Goal: Information Seeking & Learning: Learn about a topic

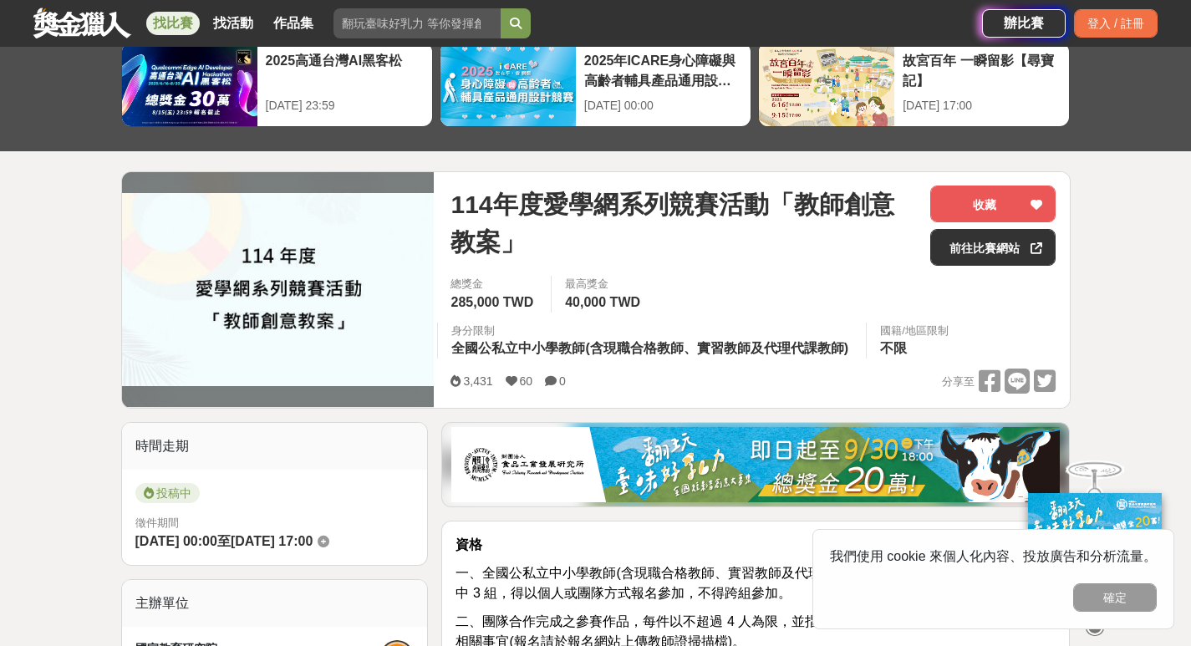
scroll to position [167, 0]
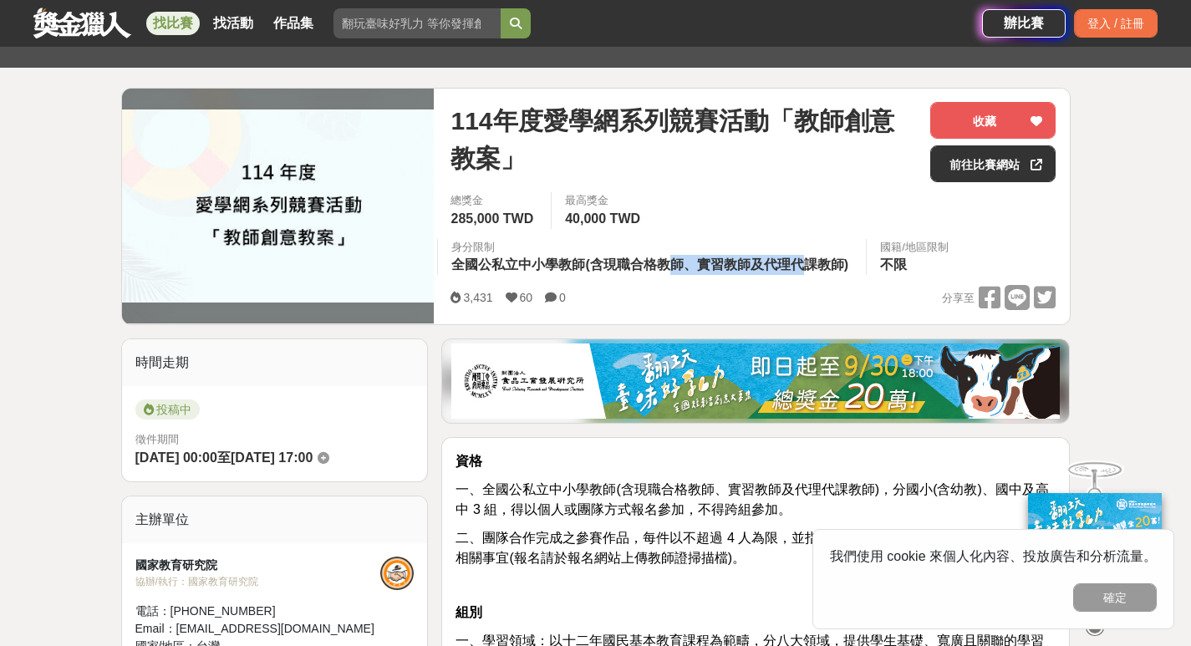
drag, startPoint x: 669, startPoint y: 265, endPoint x: 802, endPoint y: 268, distance: 132.1
click at [802, 268] on span "全國公私立中小學教師(含現職合格教師、實習教師及代理代課教師)" at bounding box center [649, 264] width 397 height 14
click at [711, 247] on div "身分限制" at bounding box center [651, 247] width 401 height 17
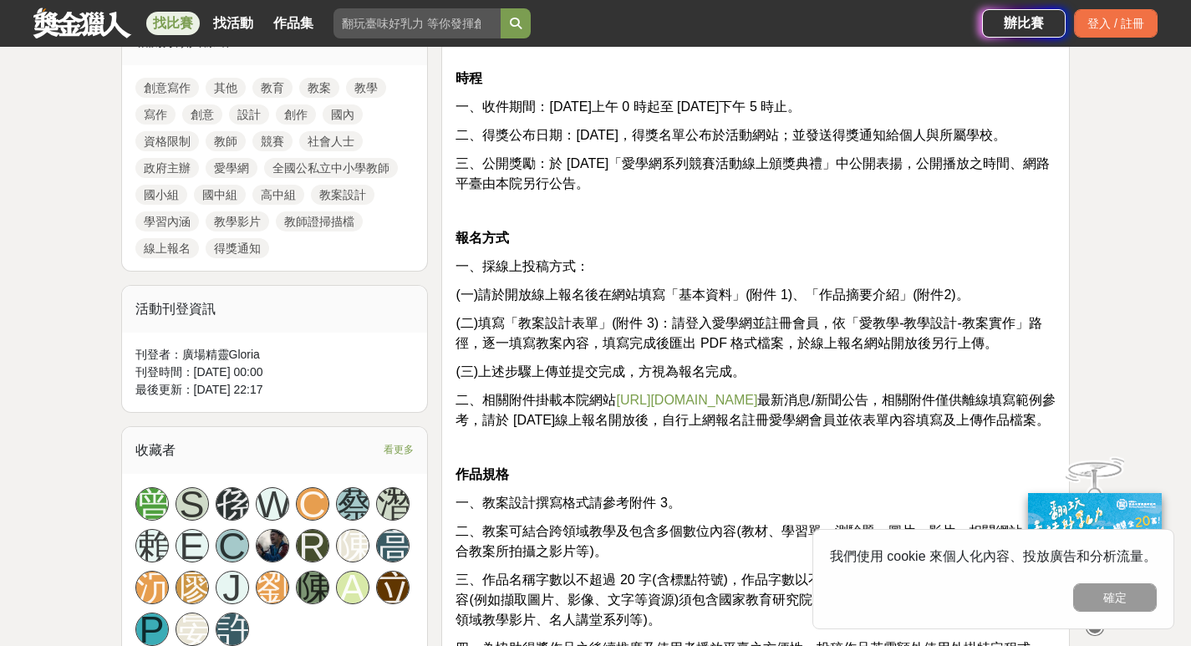
scroll to position [836, 0]
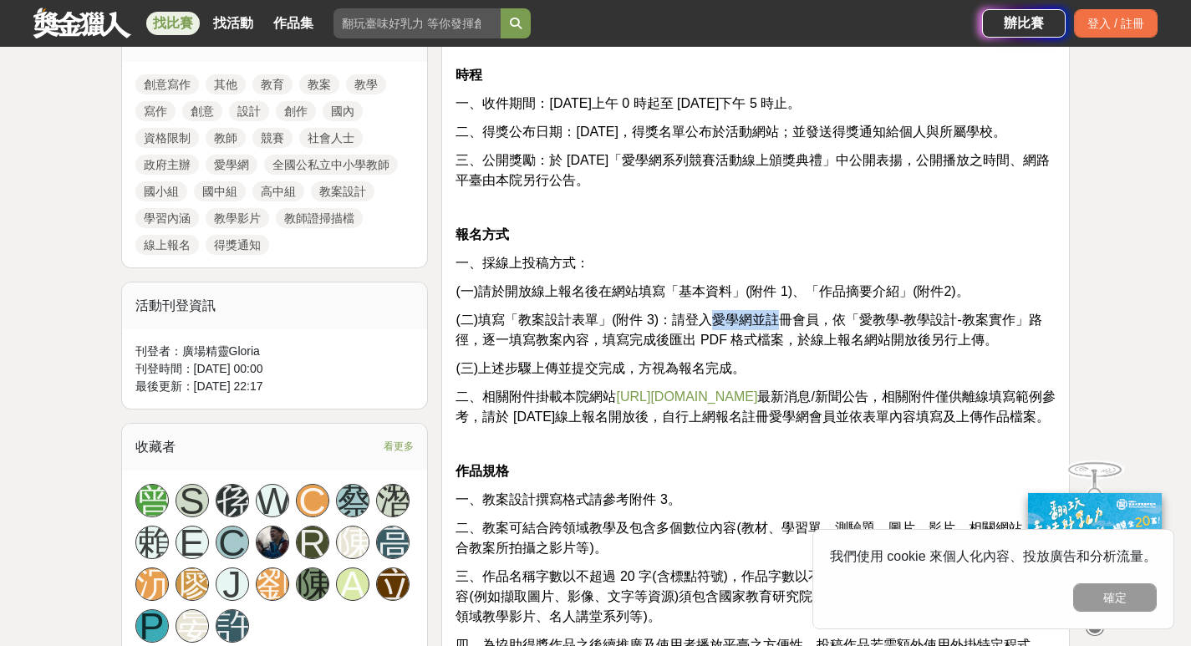
drag, startPoint x: 710, startPoint y: 318, endPoint x: 763, endPoint y: 321, distance: 52.7
click at [767, 321] on span "(二)填寫「教案設計表單」(附件 3)：請登入愛學網並註冊會員，依「愛教學-教學設計-教案實作」路徑，逐一填寫教案內容，填寫完成後匯出 PDF 格式檔案，於線…" at bounding box center [749, 330] width 586 height 34
drag, startPoint x: 761, startPoint y: 321, endPoint x: 715, endPoint y: 333, distance: 48.5
click at [761, 322] on span "(二)填寫「教案設計表單」(附件 3)：請登入愛學網並註冊會員，依「愛教學-教學設計-教案實作」路徑，逐一填寫教案內容，填寫完成後匯出 PDF 格式檔案，於線…" at bounding box center [749, 330] width 586 height 34
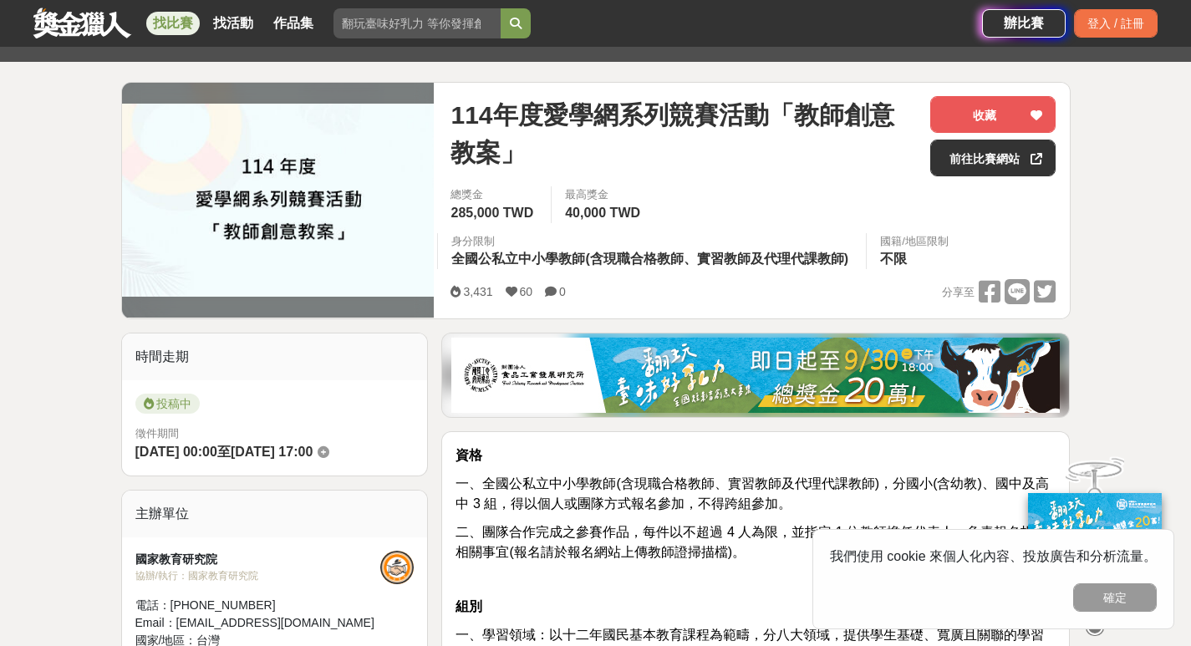
scroll to position [501, 0]
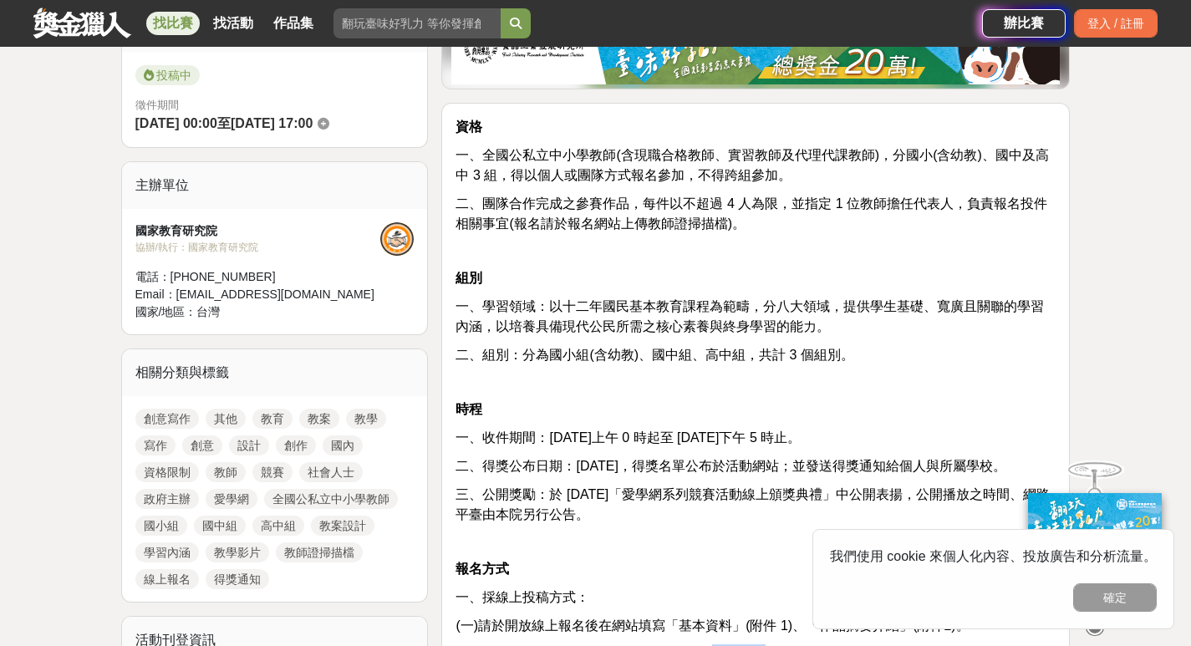
click at [313, 425] on link "教案" at bounding box center [319, 419] width 40 height 20
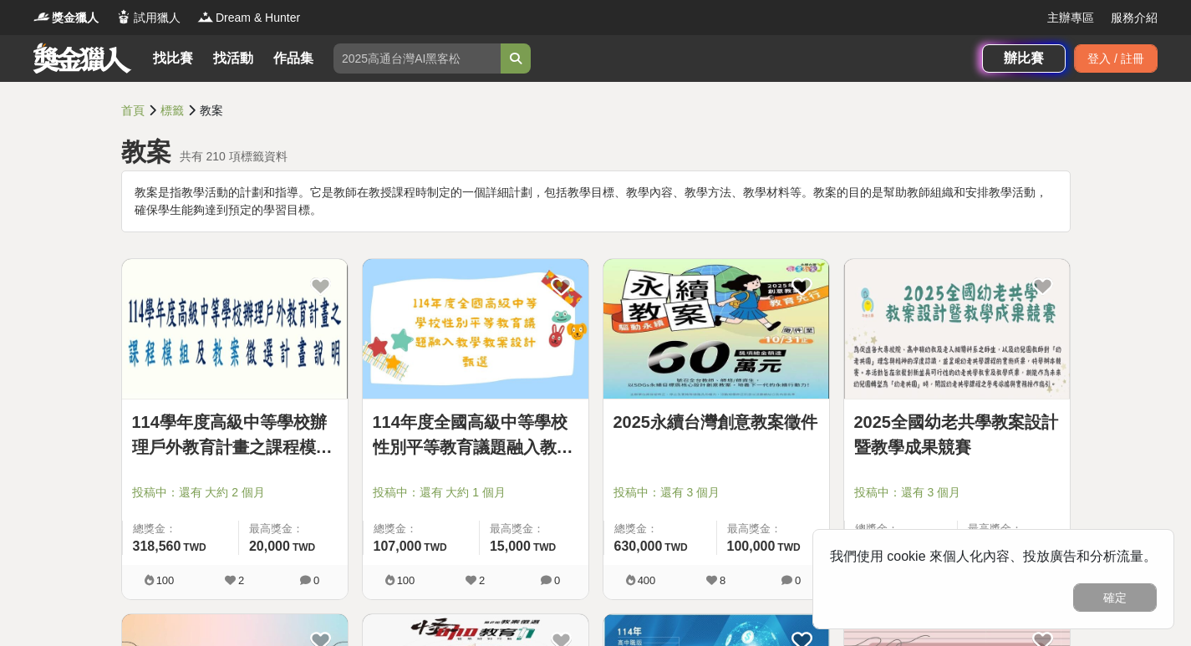
click at [521, 450] on link "114年度全國高級中等學校性別平等教育議題融入教學教案設計甄選" at bounding box center [476, 435] width 206 height 50
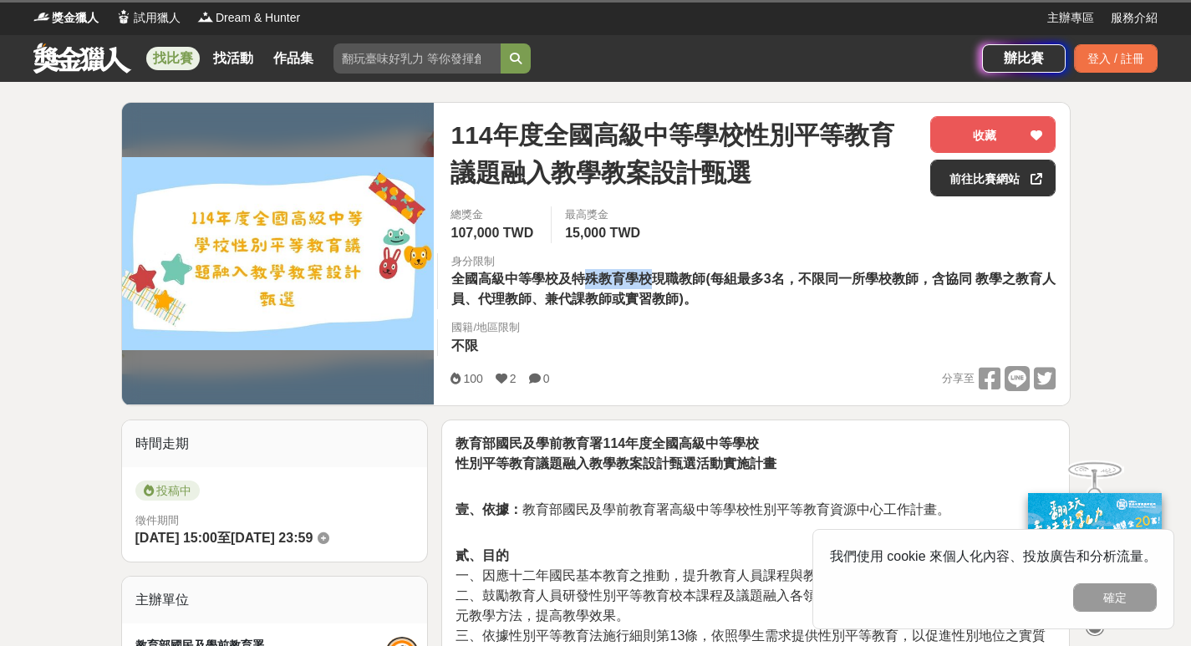
drag, startPoint x: 583, startPoint y: 281, endPoint x: 661, endPoint y: 279, distance: 78.6
click at [661, 279] on div "114年度全國高級中等學校性別平等教育議題融入教學教案設計甄選 收藏 前往比賽網站 總獎金 107,000 TWD 最高獎金 15,000 TWD 身分限制 …" at bounding box center [753, 254] width 632 height 303
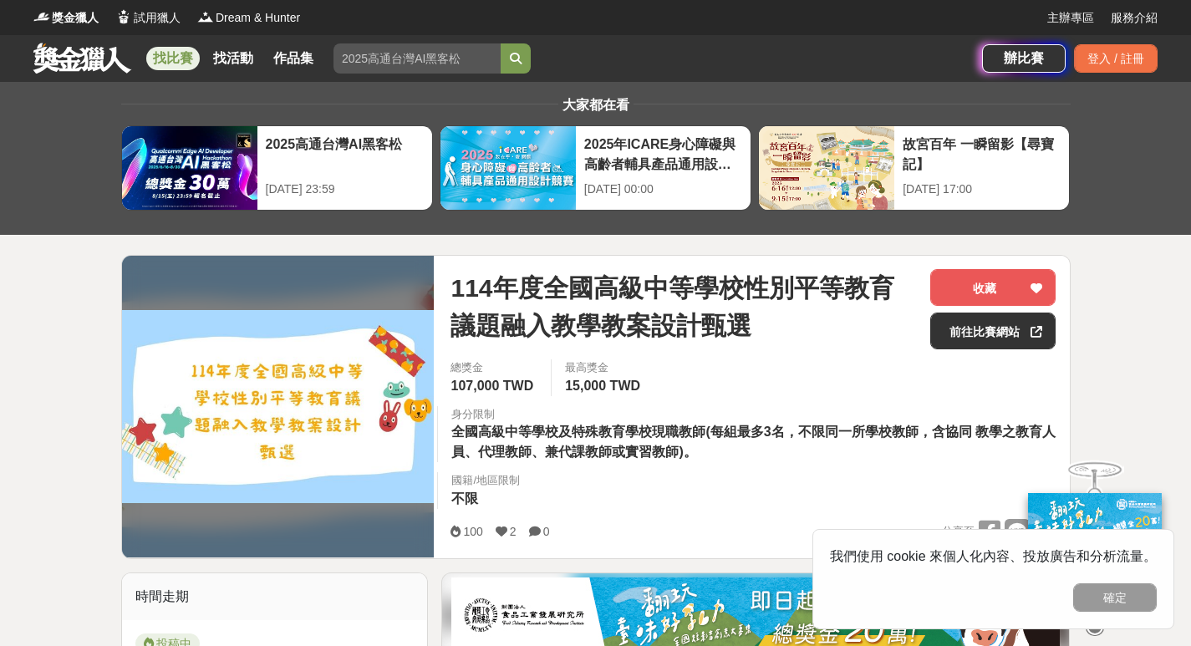
click at [699, 455] on div "身分限制 全國高級中等學校及特殊教育學校現職教師(每組最多3名，不限同一所學校教師，含協同 教學之教育人員、代理教師、兼代課教師或實習教師)。" at bounding box center [753, 434] width 632 height 57
drag, startPoint x: 461, startPoint y: 435, endPoint x: 732, endPoint y: 430, distance: 271.7
click at [732, 430] on span "全國高級中等學校及特殊教育學校現職教師(每組最多3名，不限同一所學校教師，含協同 教學之教育人員、代理教師、兼代課教師或實習教師)。" at bounding box center [753, 442] width 604 height 34
drag, startPoint x: 733, startPoint y: 428, endPoint x: 761, endPoint y: 428, distance: 27.6
click at [735, 428] on span "全國高級中等學校及特殊教育學校現職教師(每組最多3名，不限同一所學校教師，含協同 教學之教育人員、代理教師、兼代課教師或實習教師)。" at bounding box center [753, 442] width 604 height 34
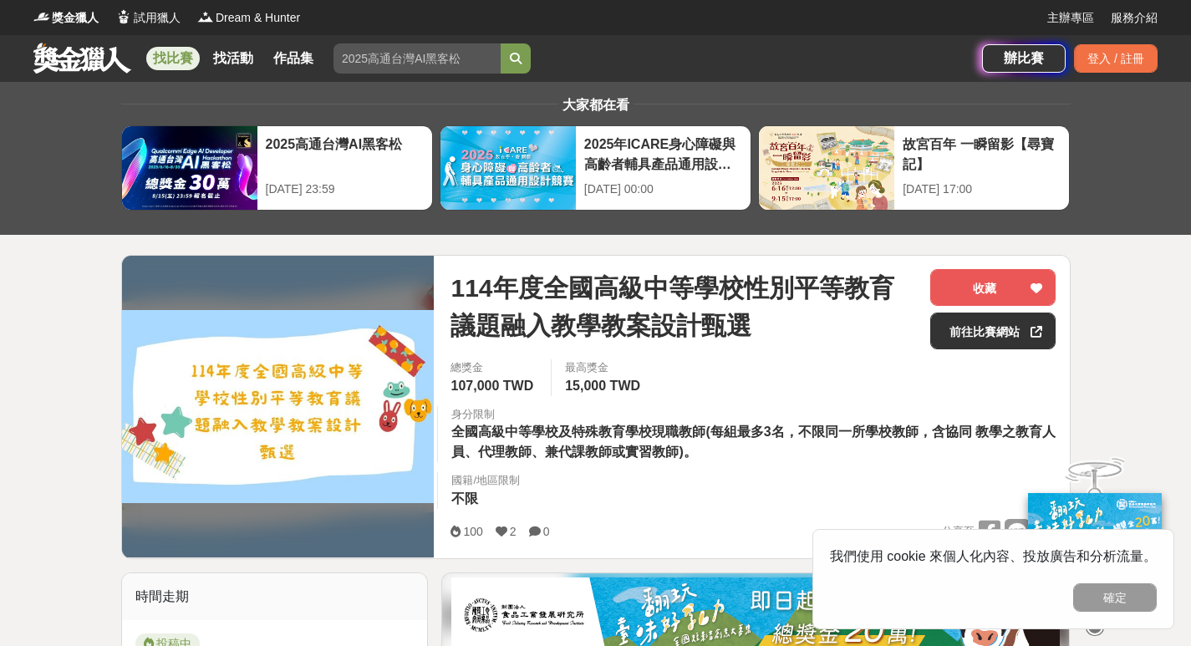
click at [775, 426] on span "全國高級中等學校及特殊教育學校現職教師(每組最多3名，不限同一所學校教師，含協同 教學之教育人員、代理教師、兼代課教師或實習教師)。" at bounding box center [753, 442] width 604 height 34
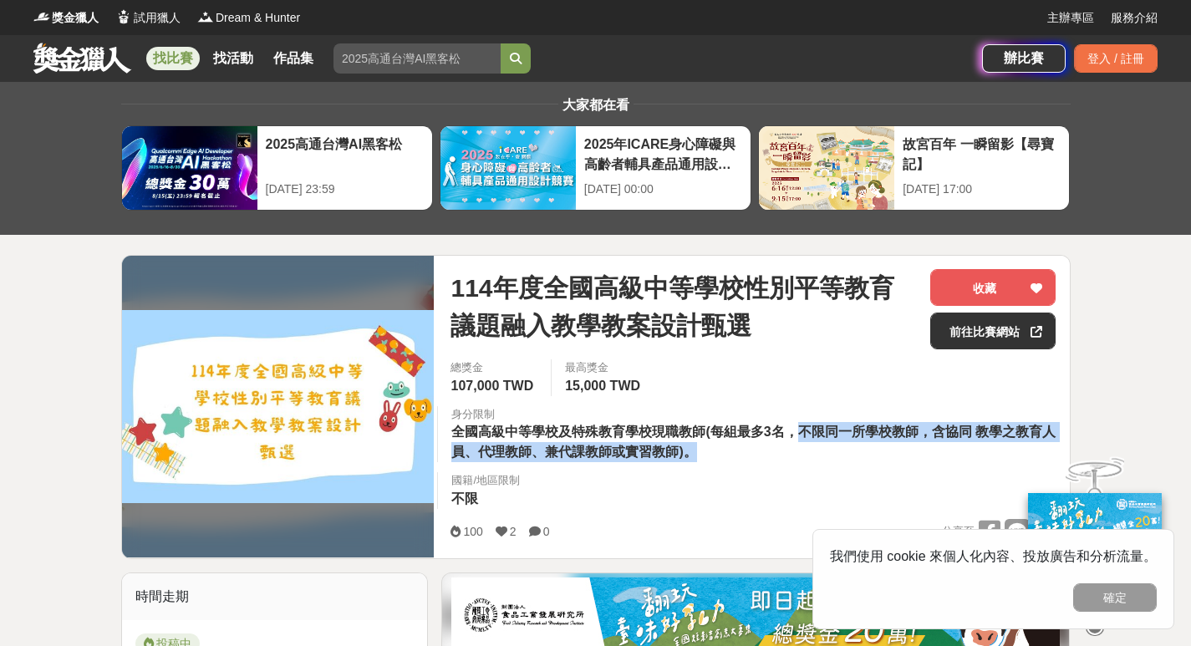
drag, startPoint x: 815, startPoint y: 429, endPoint x: 970, endPoint y: 450, distance: 156.0
click at [970, 450] on div "身分限制 全國高級中等學校及特殊教育學校現職教師(每組最多3名，不限同一所學校教師，含協同 教學之教育人員、代理教師、兼代課教師或實習教師)。" at bounding box center [753, 434] width 632 height 57
click at [967, 426] on span "全國高級中等學校及特殊教育學校現職教師(每組最多3名，不限同一所學校教師，含協同 教學之教育人員、代理教師、兼代課教師或實習教師)。" at bounding box center [753, 442] width 604 height 34
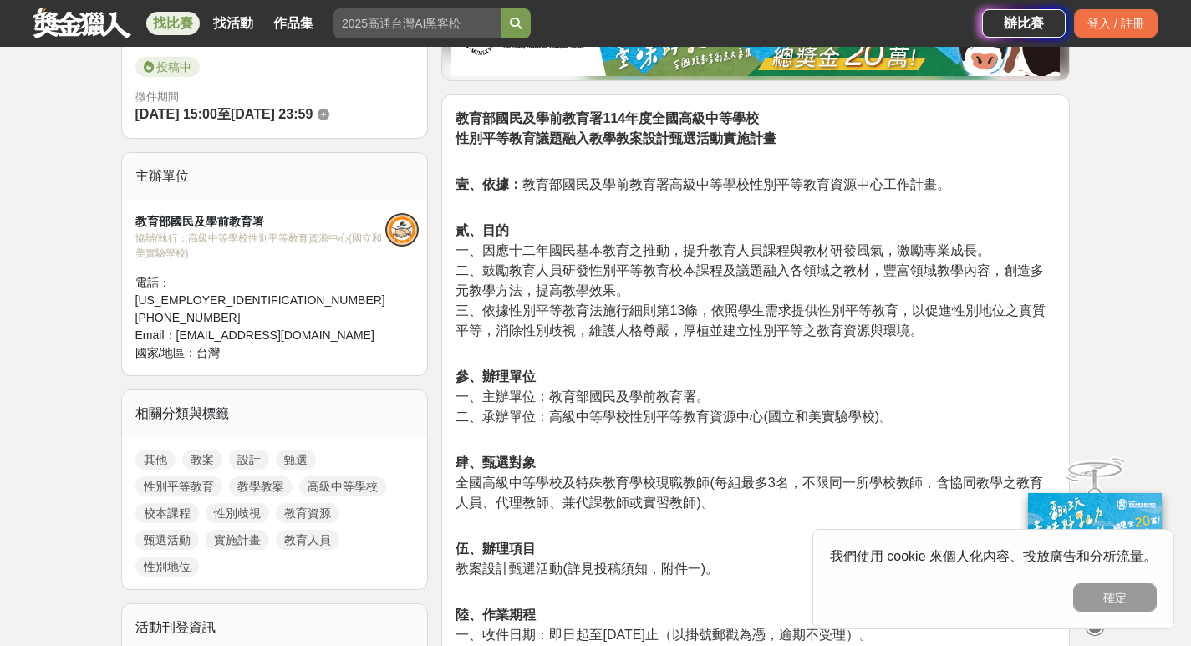
scroll to position [752, 0]
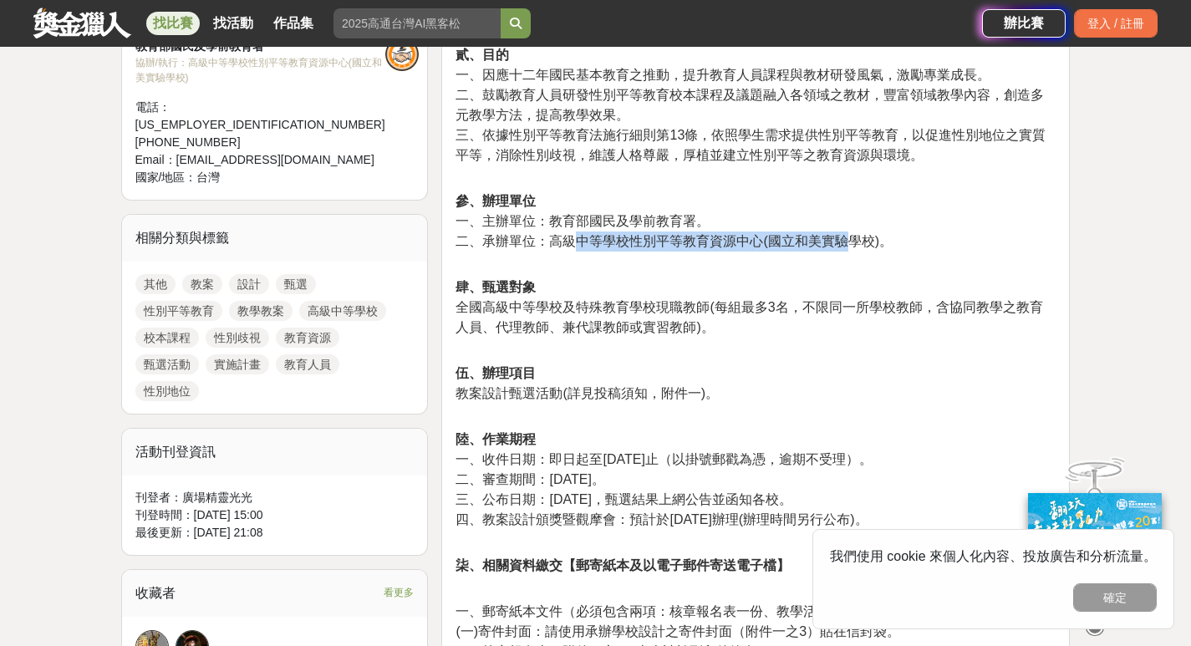
drag, startPoint x: 573, startPoint y: 242, endPoint x: 855, endPoint y: 248, distance: 281.7
click at [855, 248] on p "參、辦理單位 一、主辦單位：教育部國民及學前教育署。 二、承辦單位：高級中等學校性別平等教育資源中心(國立和美實驗學校)。" at bounding box center [756, 221] width 600 height 60
click at [856, 248] on p "參、辦理單位 一、主辦單位：教育部國民及學前教育署。 二、承辦單位：高級中等學校性別平等教育資源中心(國立和美實驗學校)。" at bounding box center [756, 221] width 600 height 60
click at [848, 303] on span "全國高級中等學校及特殊教育學校現職教師(每組最多3名，不限同一所學校教師，含協同教學之教育人員、代理教師、兼代課教師或實習教師)。" at bounding box center [749, 317] width 587 height 34
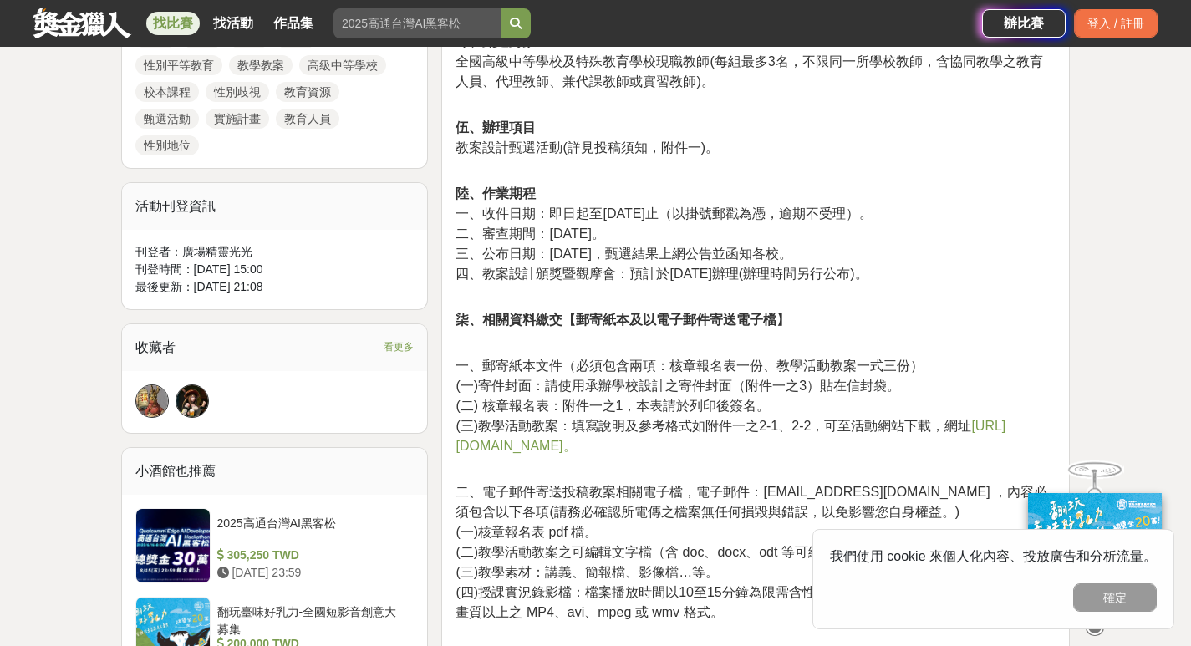
scroll to position [1170, 0]
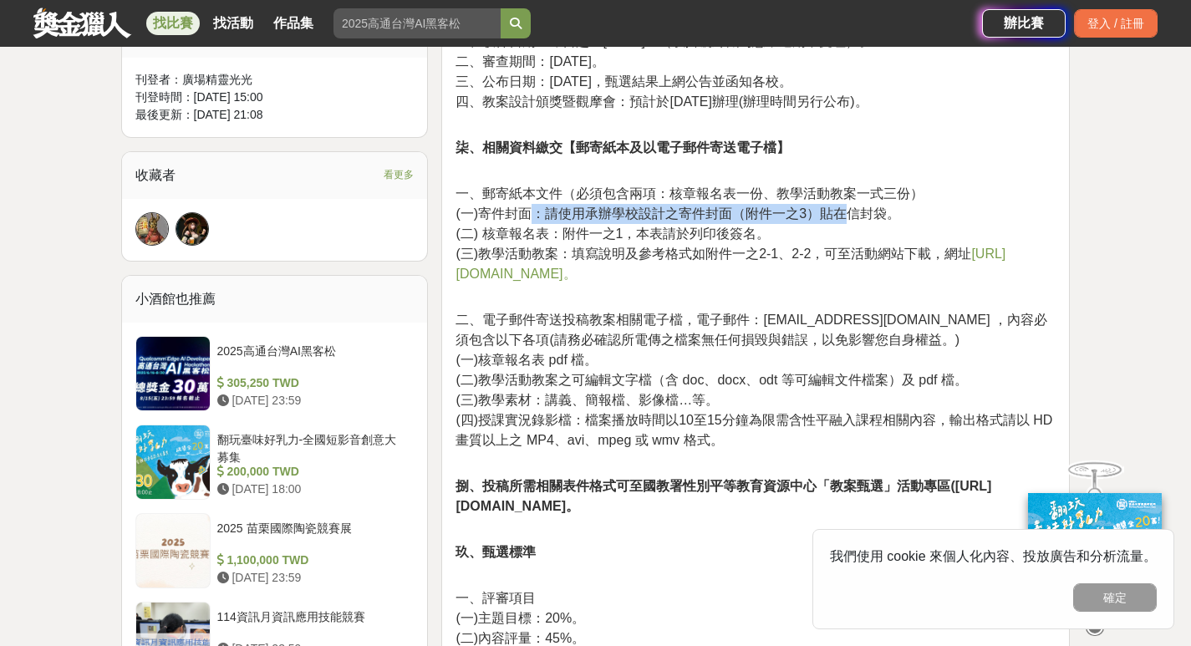
drag, startPoint x: 532, startPoint y: 214, endPoint x: 848, endPoint y: 211, distance: 316.0
click at [848, 211] on span "(一)寄件封面：請使用承辦學校設計之寄件封面（附件一之3）貼在信封袋。" at bounding box center [678, 213] width 445 height 14
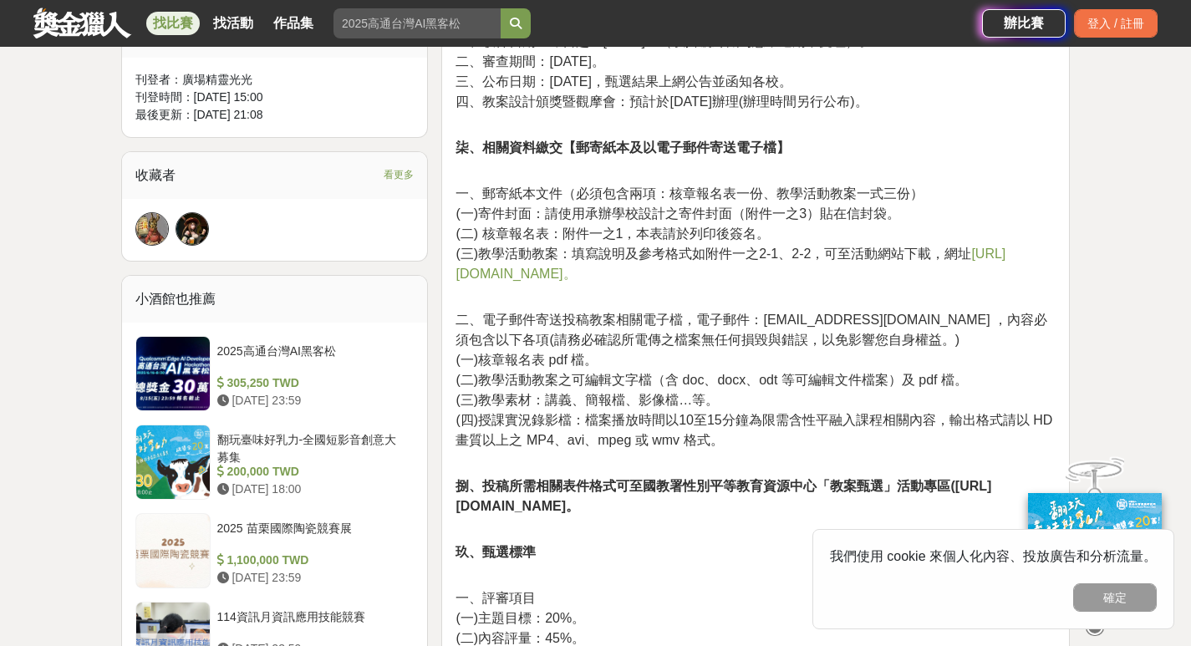
click at [510, 250] on span "(三)教學活動教案：填寫說明及參考格式如附件一之2-1、2-2，可至活動網站下載，網址" at bounding box center [714, 254] width 516 height 14
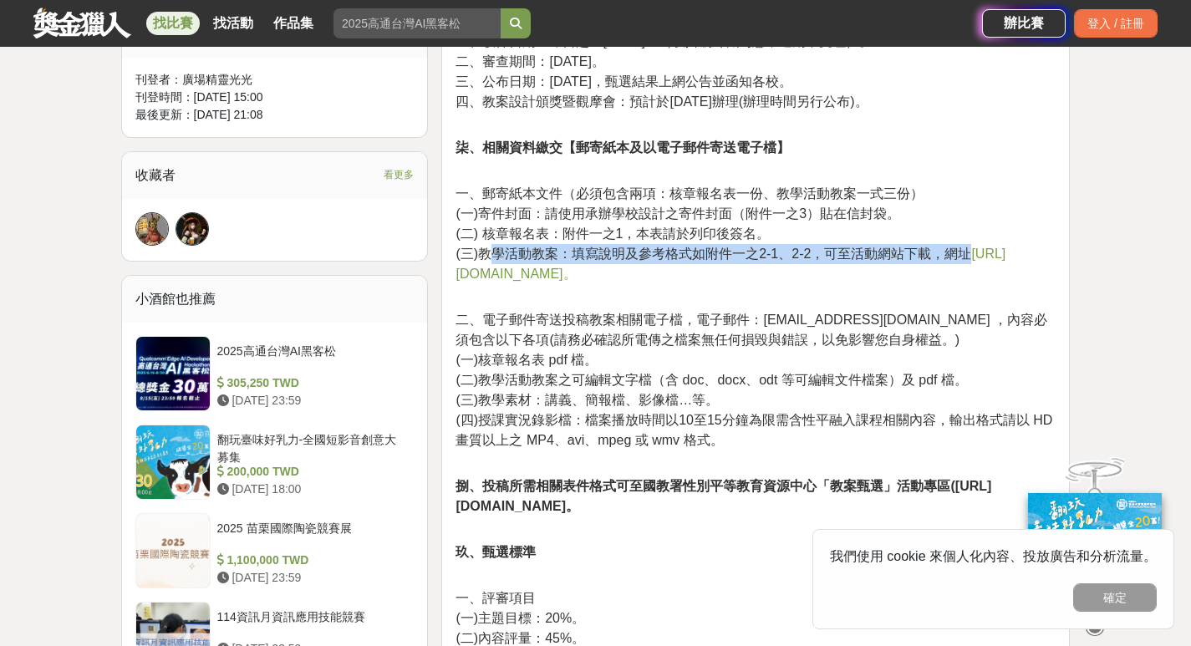
drag, startPoint x: 496, startPoint y: 250, endPoint x: 978, endPoint y: 255, distance: 482.3
click at [978, 255] on p "一、郵寄紙本文件（必須包含兩項：核章報名表一份、教學活動教案一式三份） (一)寄件封面：請使用承辦學校設計之寄件封面（附件一之3）貼在信封袋。 (二) 核章報…" at bounding box center [756, 225] width 600 height 118
click at [978, 256] on p "一、郵寄紙本文件（必須包含兩項：核章報名表一份、教學活動教案一式三份） (一)寄件封面：請使用承辦學校設計之寄件封面（附件一之3）貼在信封袋。 (二) 核章報…" at bounding box center [756, 225] width 600 height 118
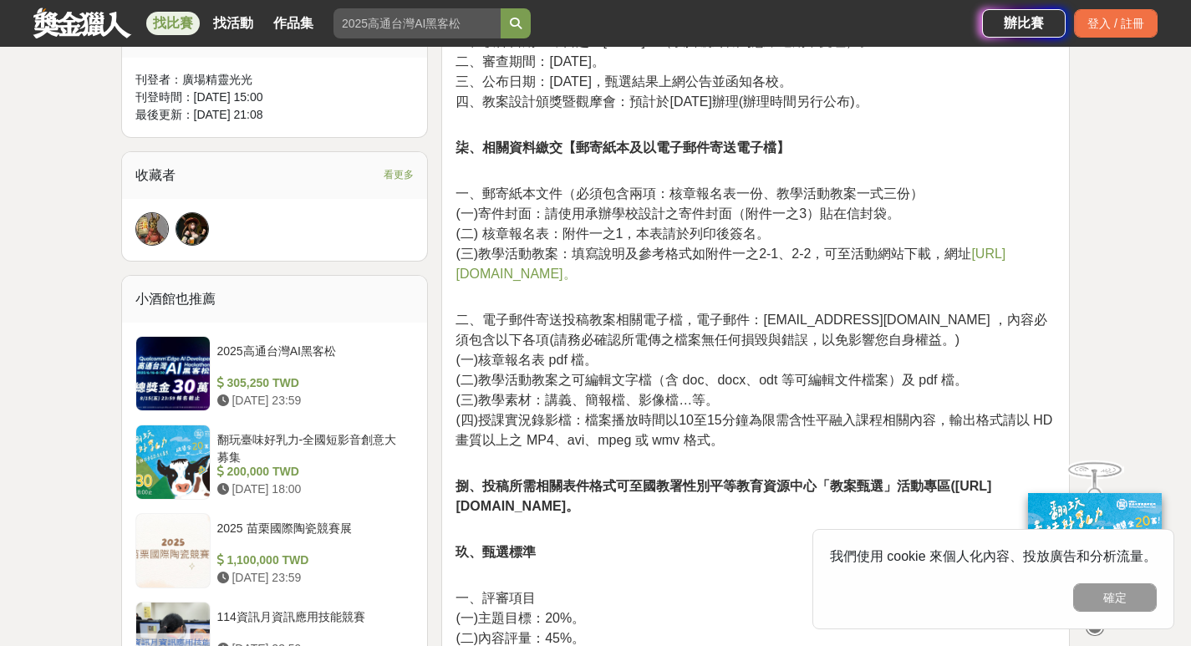
drag, startPoint x: 743, startPoint y: 292, endPoint x: 741, endPoint y: 300, distance: 8.7
click at [742, 293] on p "二、電子郵件寄送投稿教案相關電子檔，電子郵件：[EMAIL_ADDRESS][DOMAIN_NAME] ，內容必須包含以下各項(請務必確認所電傳之檔案無任何損…" at bounding box center [756, 372] width 600 height 158
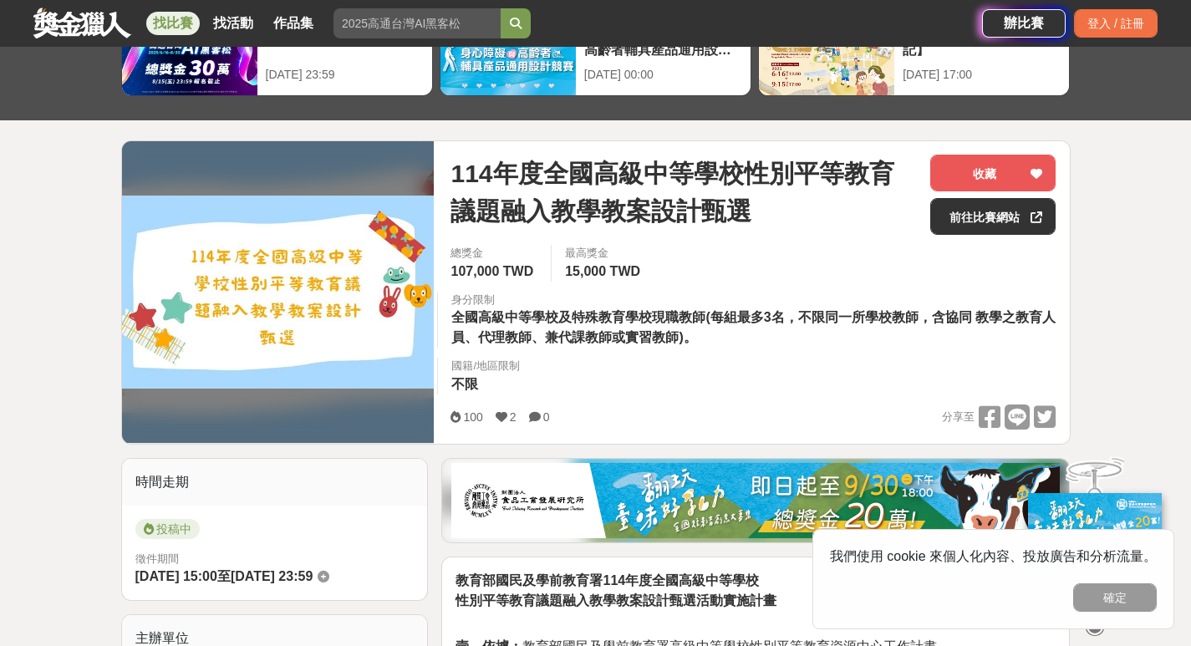
scroll to position [0, 0]
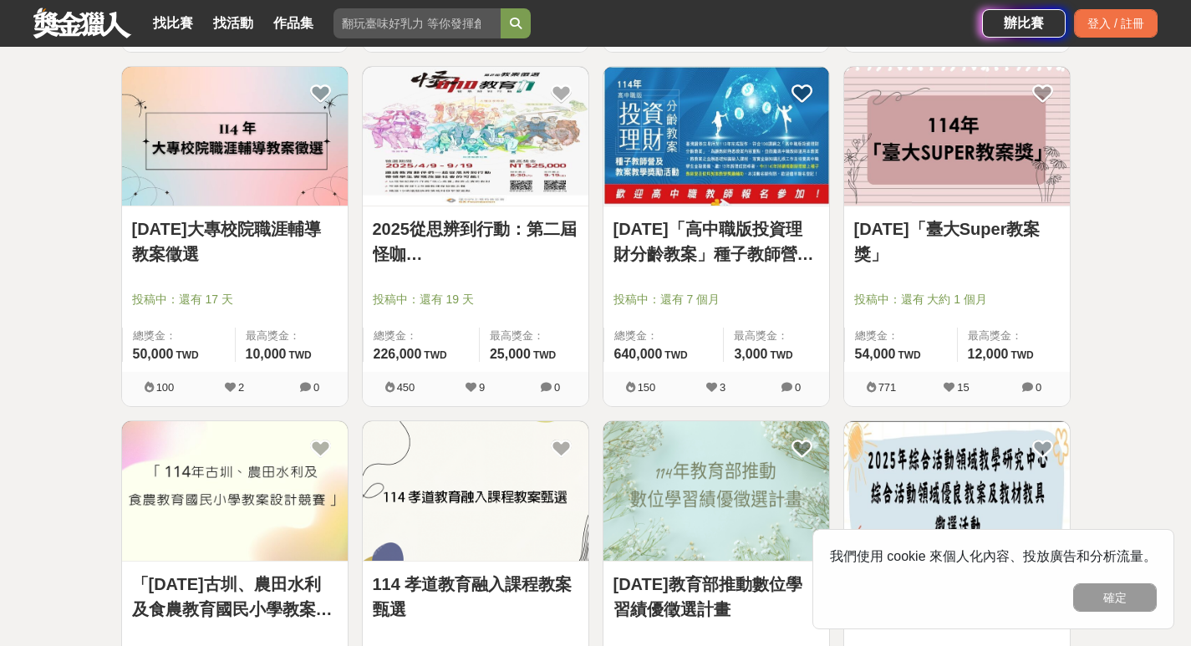
scroll to position [549, 0]
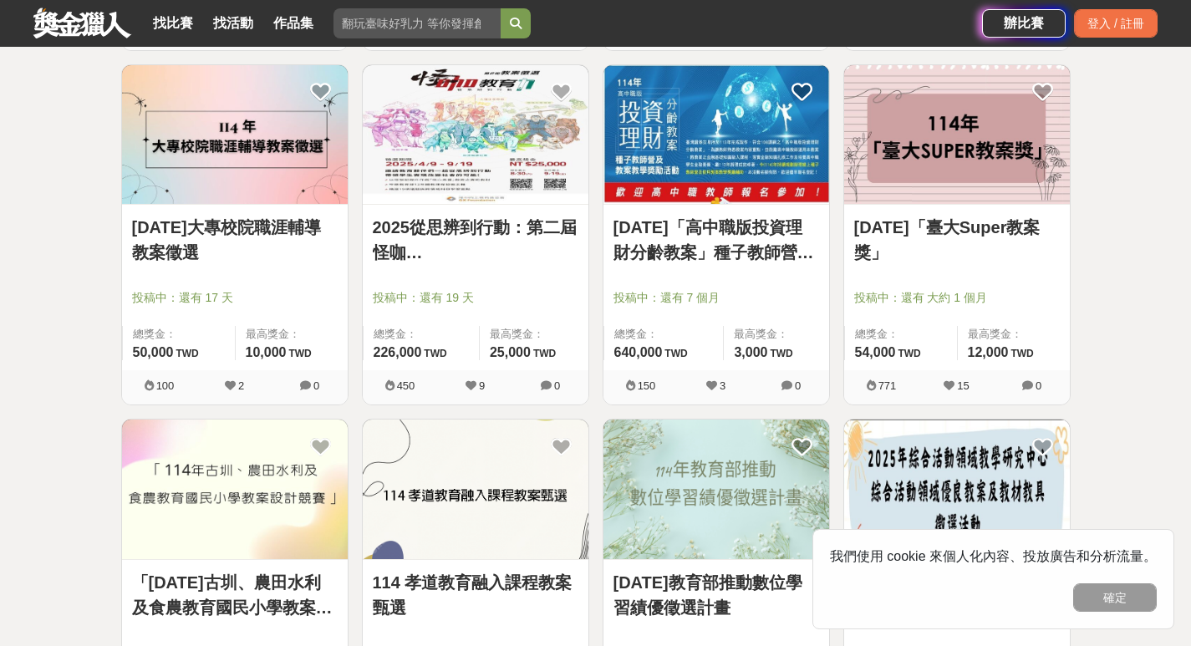
click at [959, 247] on link "[DATE]「臺大Super教案獎」" at bounding box center [957, 240] width 206 height 50
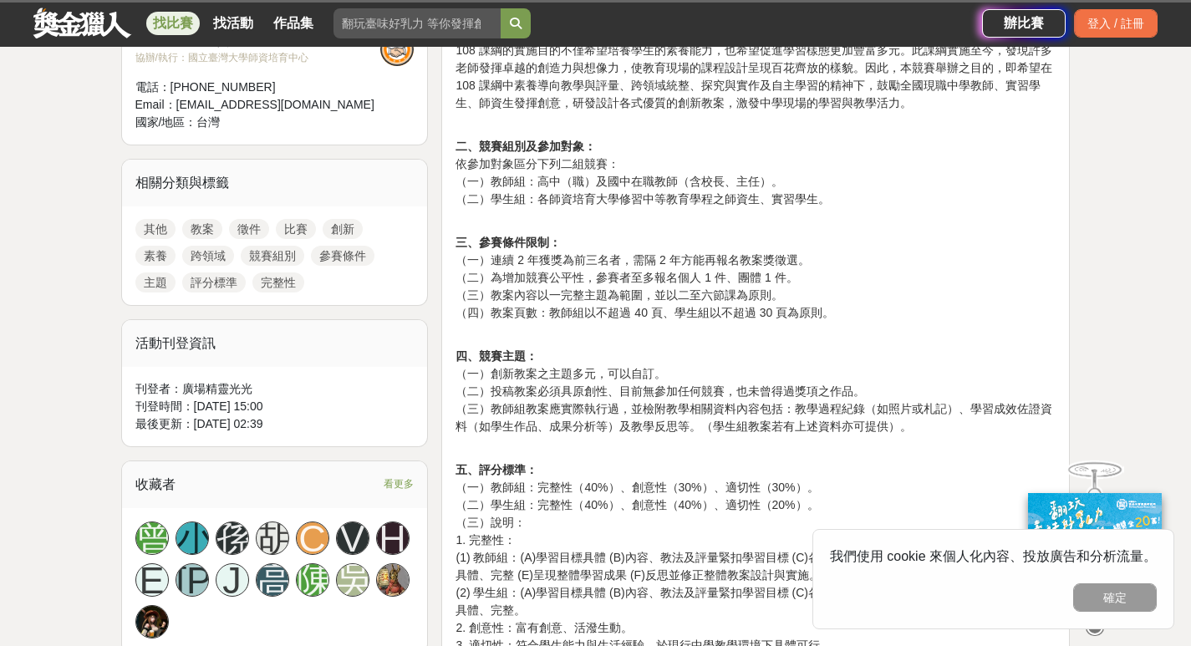
scroll to position [752, 0]
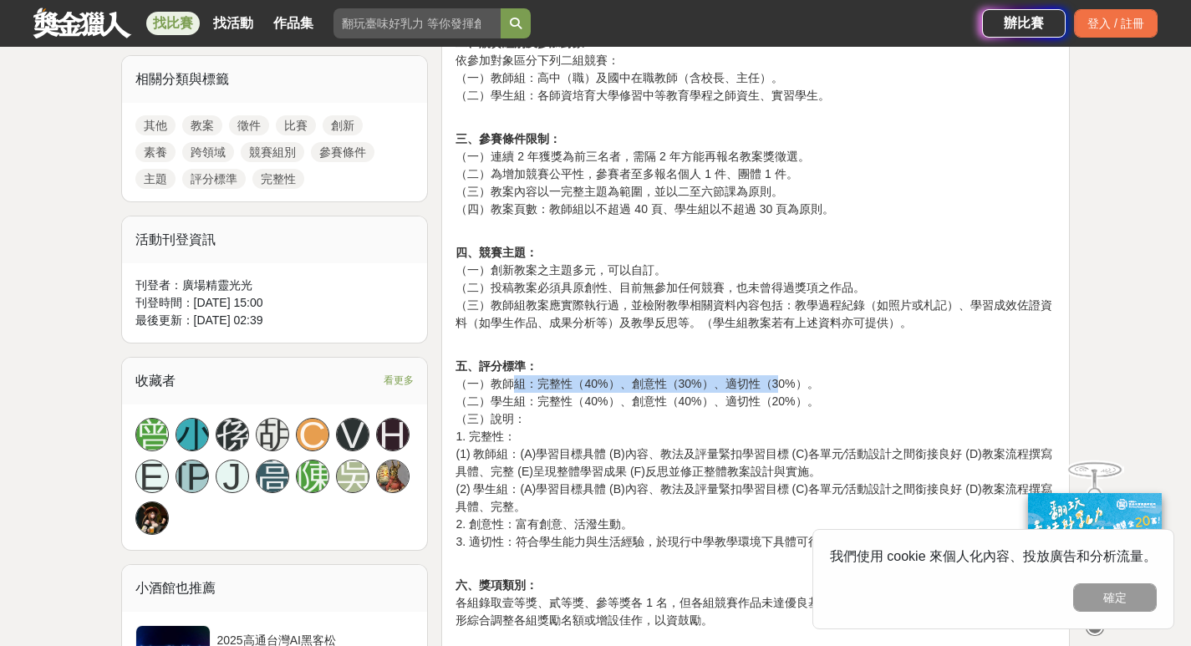
drag, startPoint x: 511, startPoint y: 381, endPoint x: 777, endPoint y: 381, distance: 266.6
click at [777, 381] on p "五、評分標準： （一）教師組：完整性（40%）、創意性（30%）、適切性（30%）。 （二）學生組：完整性（40%）、創意性（40%）、適切性（20%）。 （…" at bounding box center [756, 445] width 600 height 211
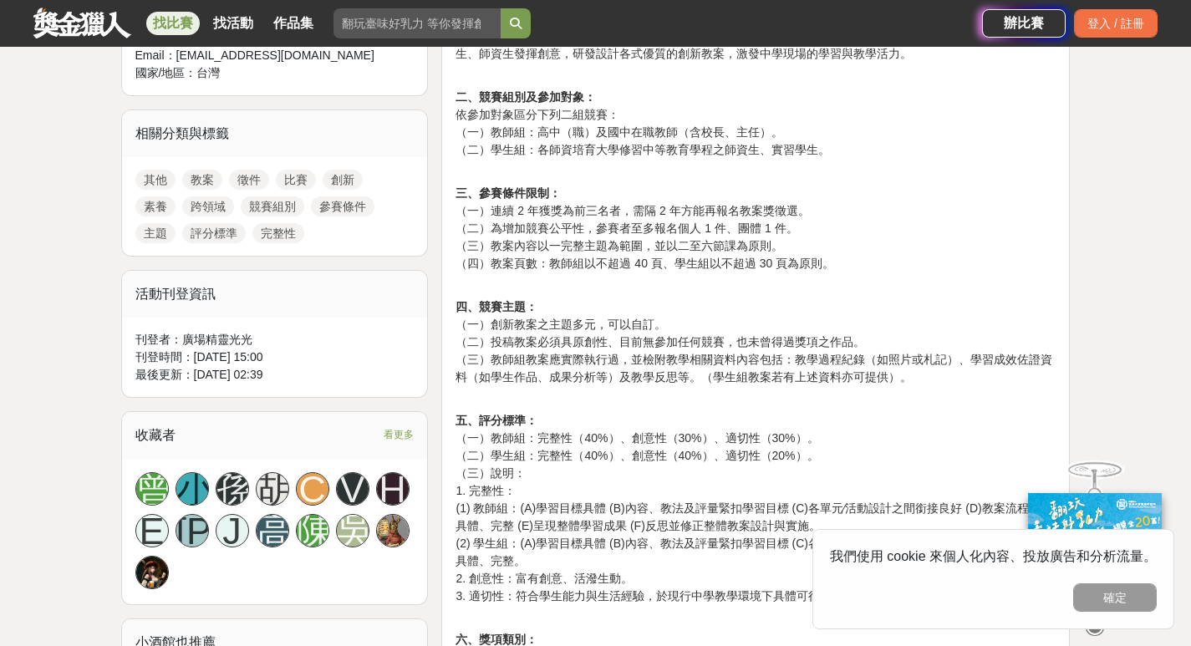
scroll to position [669, 0]
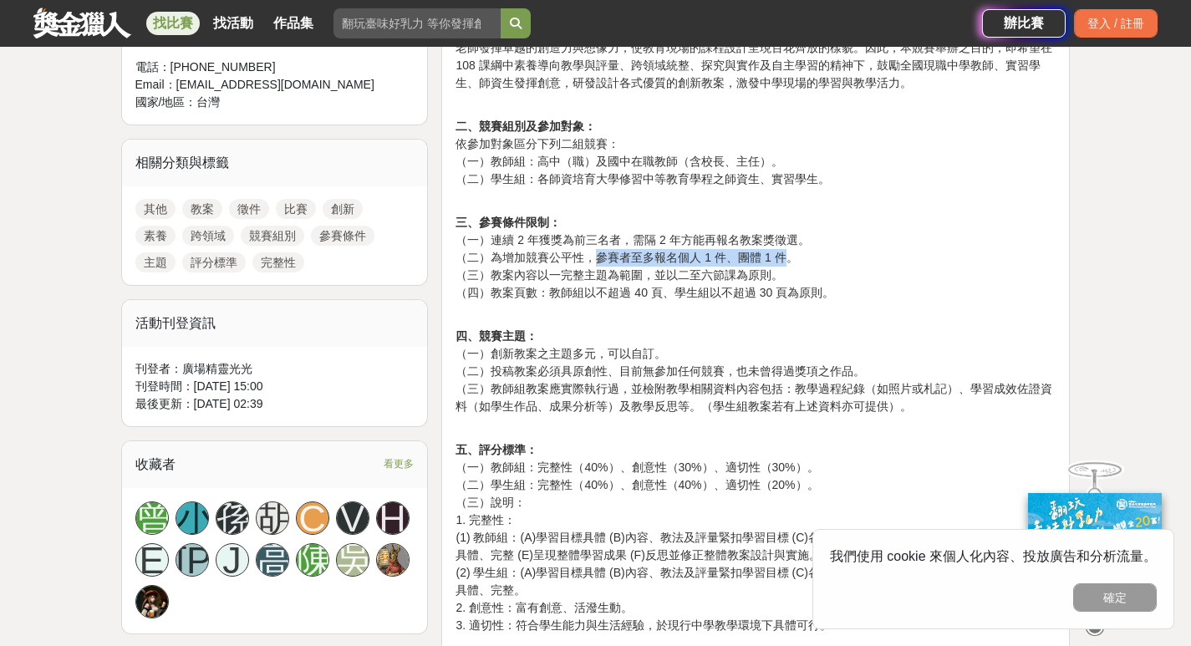
drag, startPoint x: 597, startPoint y: 249, endPoint x: 791, endPoint y: 259, distance: 194.2
click at [791, 259] on p "三、參賽條件限制： （一）連續 2 年獲獎為前三名者，需隔 2 年方能再報名教案獎徵選。 （二）為增加競賽公平性，參賽者至多報名個人 1 件、團體 1 件。 …" at bounding box center [756, 248] width 600 height 105
click at [792, 260] on p "三、參賽條件限制： （一）連續 2 年獲獎為前三名者，需隔 2 年方能再報名教案獎徵選。 （二）為增加競賽公平性，參賽者至多報名個人 1 件、團體 1 件。 …" at bounding box center [756, 248] width 600 height 105
drag, startPoint x: 584, startPoint y: 271, endPoint x: 691, endPoint y: 272, distance: 107.0
click at [691, 272] on p "三、參賽條件限制： （一）連續 2 年獲獎為前三名者，需隔 2 年方能再報名教案獎徵選。 （二）為增加競賽公平性，參賽者至多報名個人 1 件、團體 1 件。 …" at bounding box center [756, 248] width 600 height 105
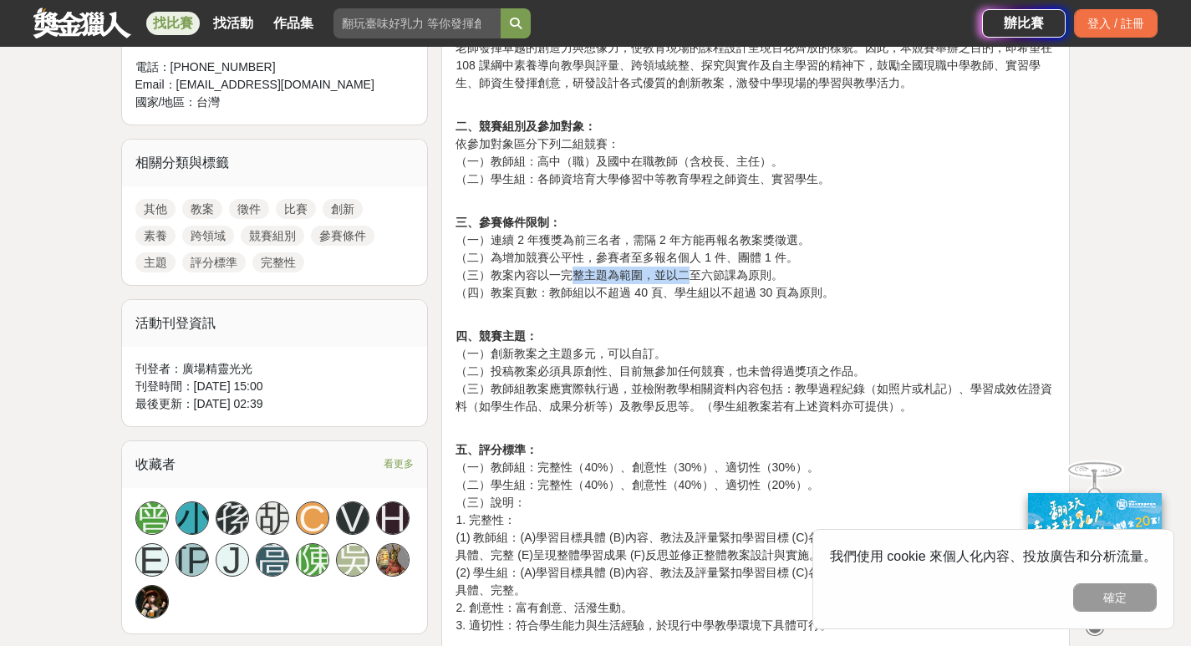
click at [693, 273] on p "三、參賽條件限制： （一）連續 2 年獲獎為前三名者，需隔 2 年方能再報名教案獎徵選。 （二）為增加競賽公平性，參賽者至多報名個人 1 件、團體 1 件。 …" at bounding box center [756, 248] width 600 height 105
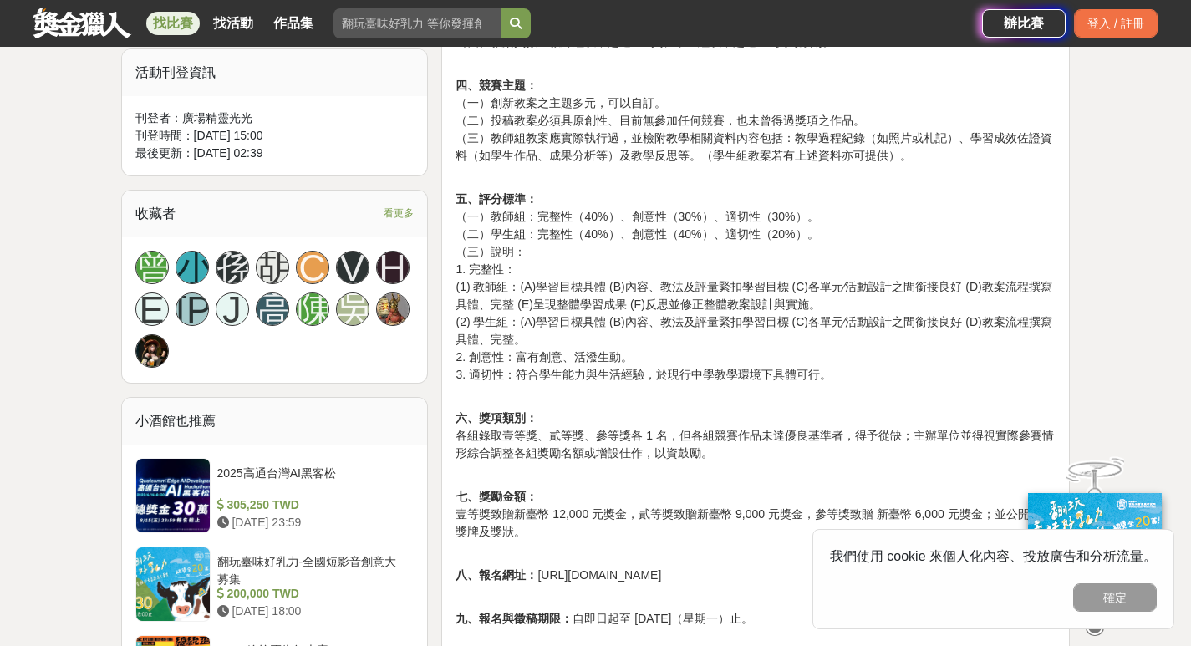
drag, startPoint x: 548, startPoint y: 325, endPoint x: 552, endPoint y: 316, distance: 10.1
click at [549, 324] on p "五、評分標準： （一）教師組：完整性（40%）、創意性（30%）、適切性（30%）。 （二）學生組：完整性（40%）、創意性（40%）、適切性（20%）。 （…" at bounding box center [756, 278] width 600 height 211
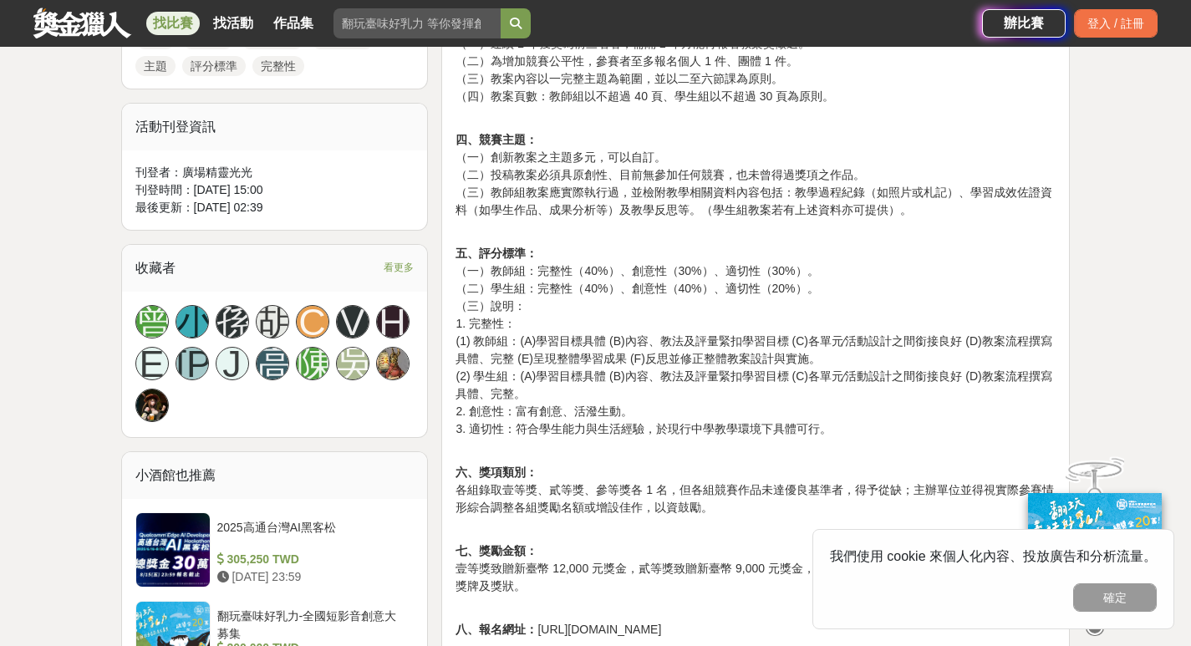
scroll to position [836, 0]
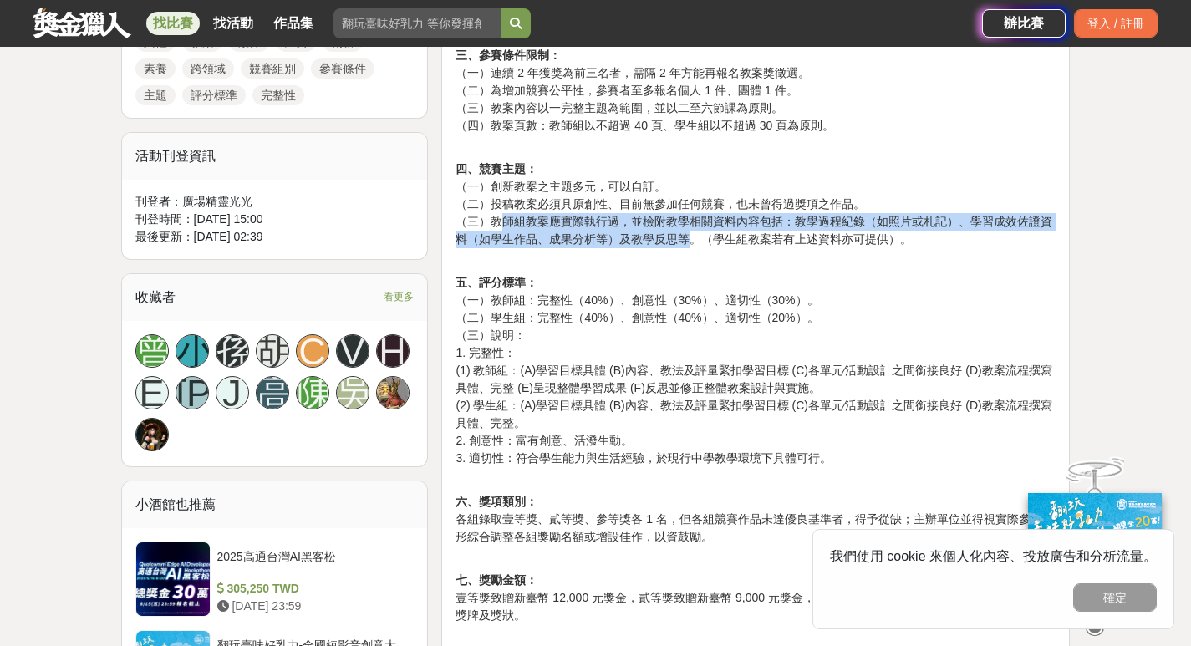
drag, startPoint x: 500, startPoint y: 217, endPoint x: 690, endPoint y: 233, distance: 191.2
click at [690, 233] on p "四、競賽主題： （一）創新教案之主題多元，可以自訂。 （二）投稿教案必須具原創性、目前無參加任何競賽，也未曾得過獎項之作品。 （三）教師組教案應實際執行過，並…" at bounding box center [756, 195] width 600 height 105
click at [596, 228] on p "四、競賽主題： （一）創新教案之主題多元，可以自訂。 （二）投稿教案必須具原創性、目前無參加任何競賽，也未曾得過獎項之作品。 （三）教師組教案應實際執行過，並…" at bounding box center [756, 195] width 600 height 105
drag, startPoint x: 492, startPoint y: 221, endPoint x: 894, endPoint y: 235, distance: 402.3
click at [894, 235] on p "四、競賽主題： （一）創新教案之主題多元，可以自訂。 （二）投稿教案必須具原創性、目前無參加任何競賽，也未曾得過獎項之作品。 （三）教師組教案應實際執行過，並…" at bounding box center [756, 195] width 600 height 105
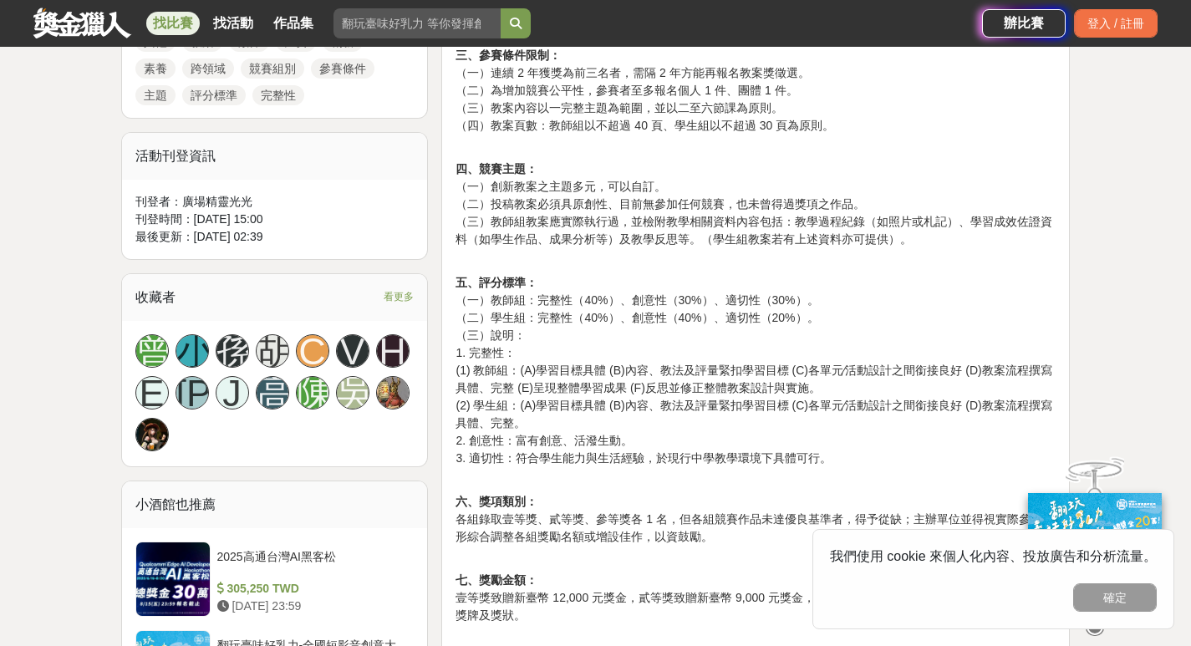
click at [898, 271] on p "五、評分標準： （一）教師組：完整性（40%）、創意性（30%）、適切性（30%）。 （二）學生組：完整性（40%）、創意性（40%）、適切性（20%）。 （…" at bounding box center [756, 362] width 600 height 211
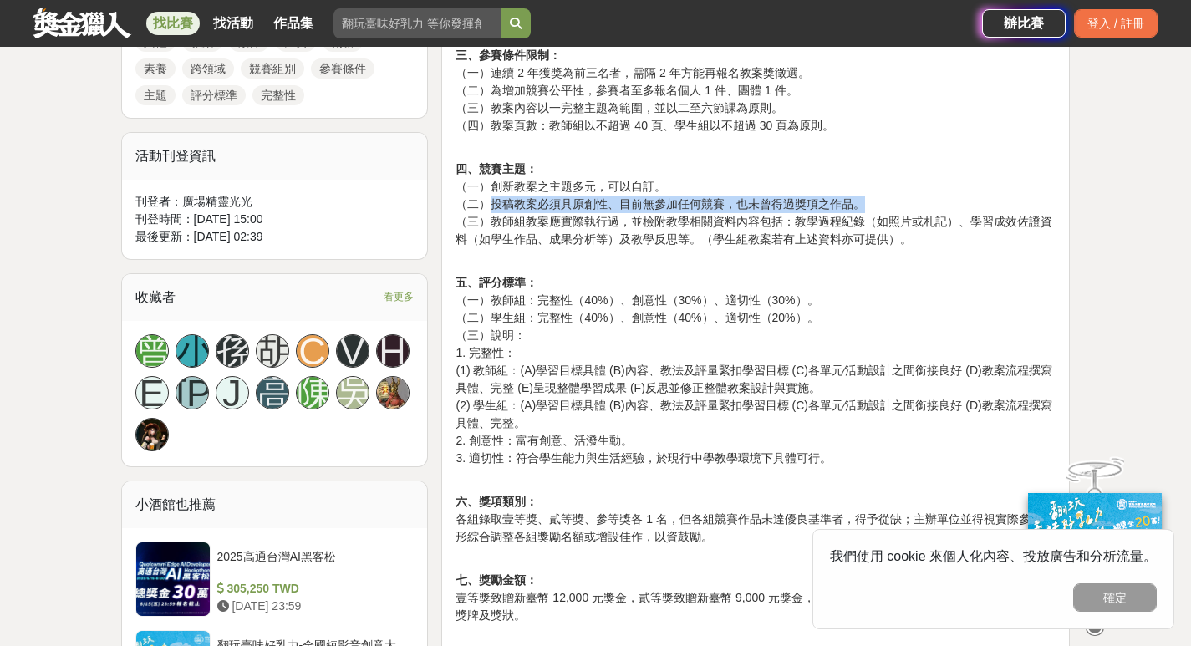
drag, startPoint x: 486, startPoint y: 204, endPoint x: 872, endPoint y: 200, distance: 386.2
click at [872, 200] on p "四、競賽主題： （一）創新教案之主題多元，可以自訂。 （二）投稿教案必須具原創性、目前無參加任何競賽，也未曾得過獎項之作品。 （三）教師組教案應實際執行過，並…" at bounding box center [756, 195] width 600 height 105
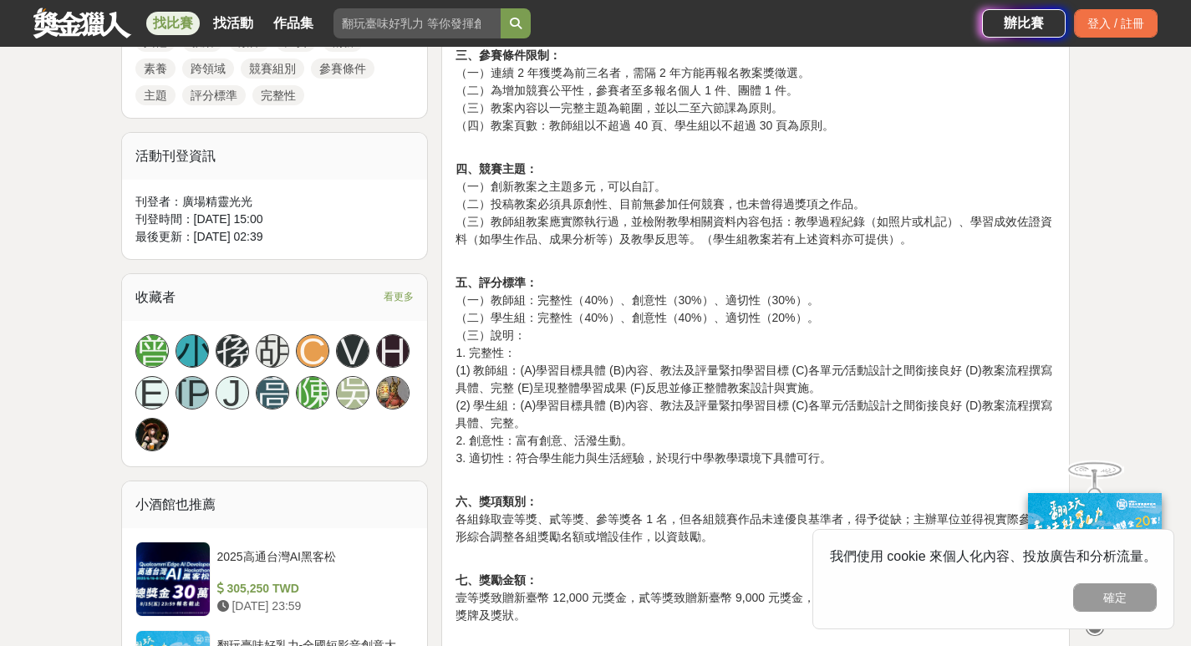
scroll to position [418, 0]
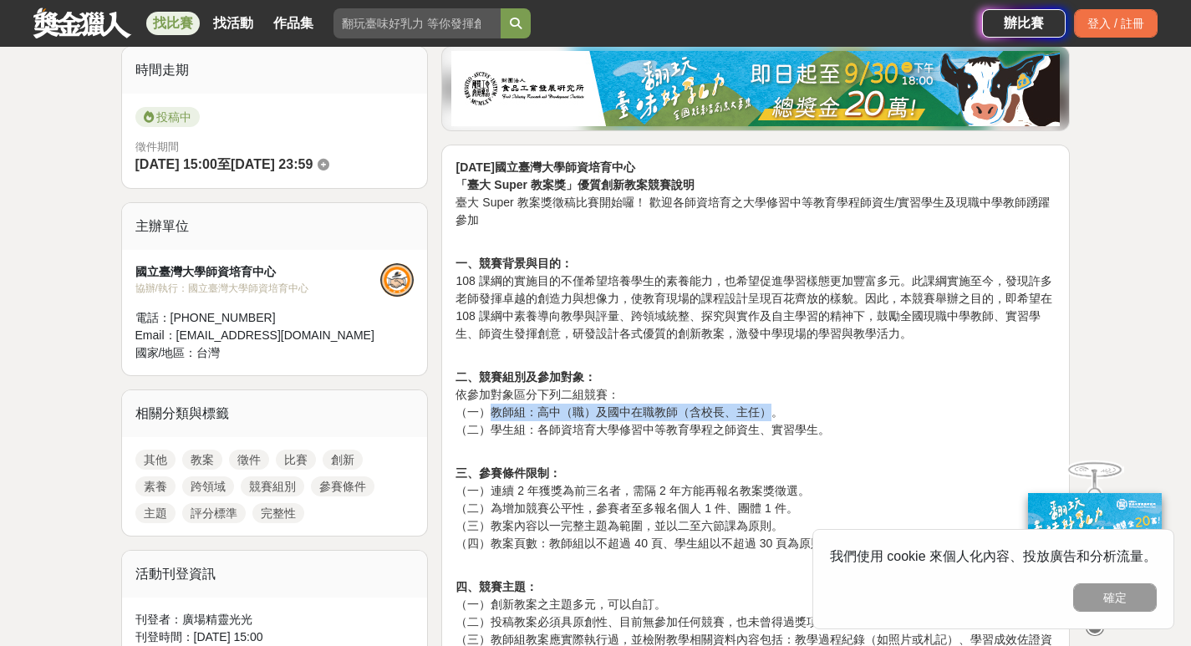
drag, startPoint x: 495, startPoint y: 413, endPoint x: 768, endPoint y: 408, distance: 273.4
click at [768, 408] on p "二、競賽組別及參加對象： 依參加對象區分下列二組競賽： （一）教師組：高中（職）及國中在職教師（含校長、主任）。 （二）學生組：各師資培育大學修習中等教育學程…" at bounding box center [756, 395] width 600 height 88
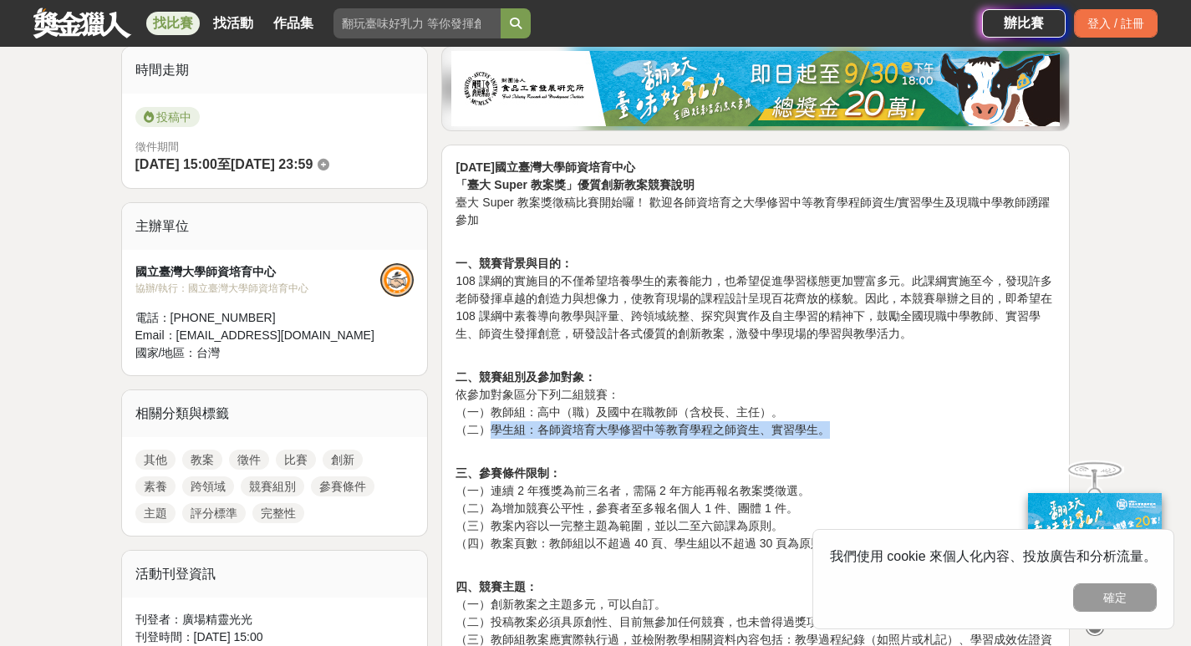
drag, startPoint x: 491, startPoint y: 428, endPoint x: 858, endPoint y: 428, distance: 366.1
click at [858, 428] on p "二、競賽組別及參加對象： 依參加對象區分下列二組競賽： （一）教師組：高中（職）及國中在職教師（含校長、主任）。 （二）學生組：各師資培育大學修習中等教育學程…" at bounding box center [756, 395] width 600 height 88
click at [852, 429] on p "二、競賽組別及參加對象： 依參加對象區分下列二組競賽： （一）教師組：高中（職）及國中在職教師（含校長、主任）。 （二）學生組：各師資培育大學修習中等教育學程…" at bounding box center [756, 395] width 600 height 88
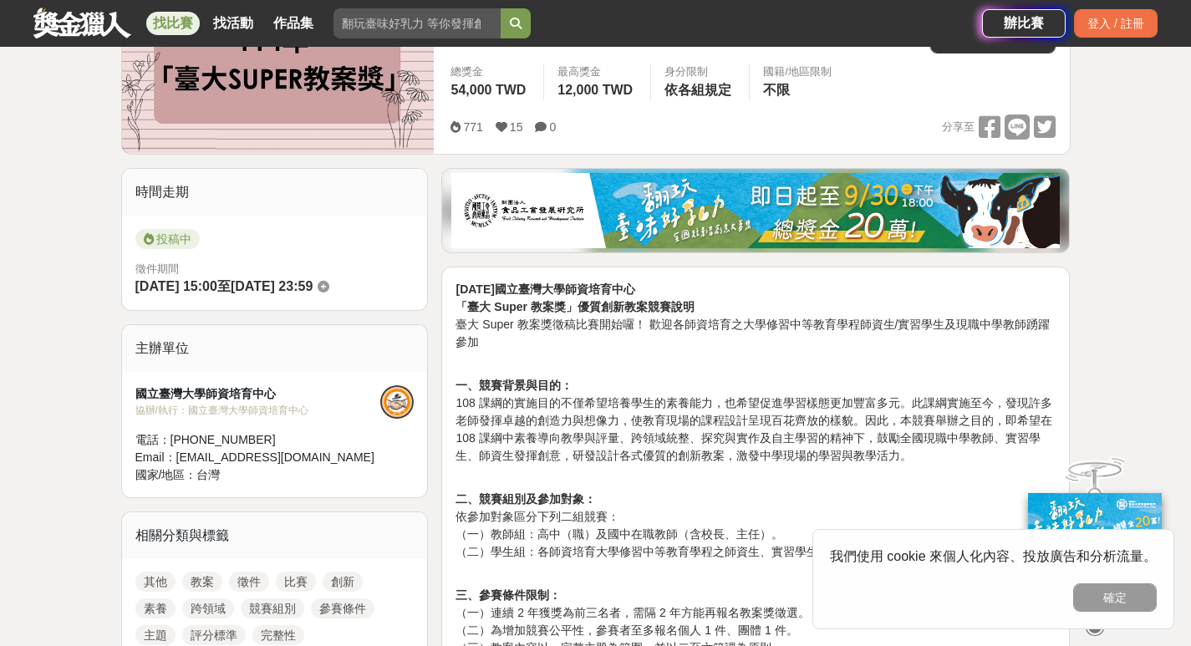
scroll to position [167, 0]
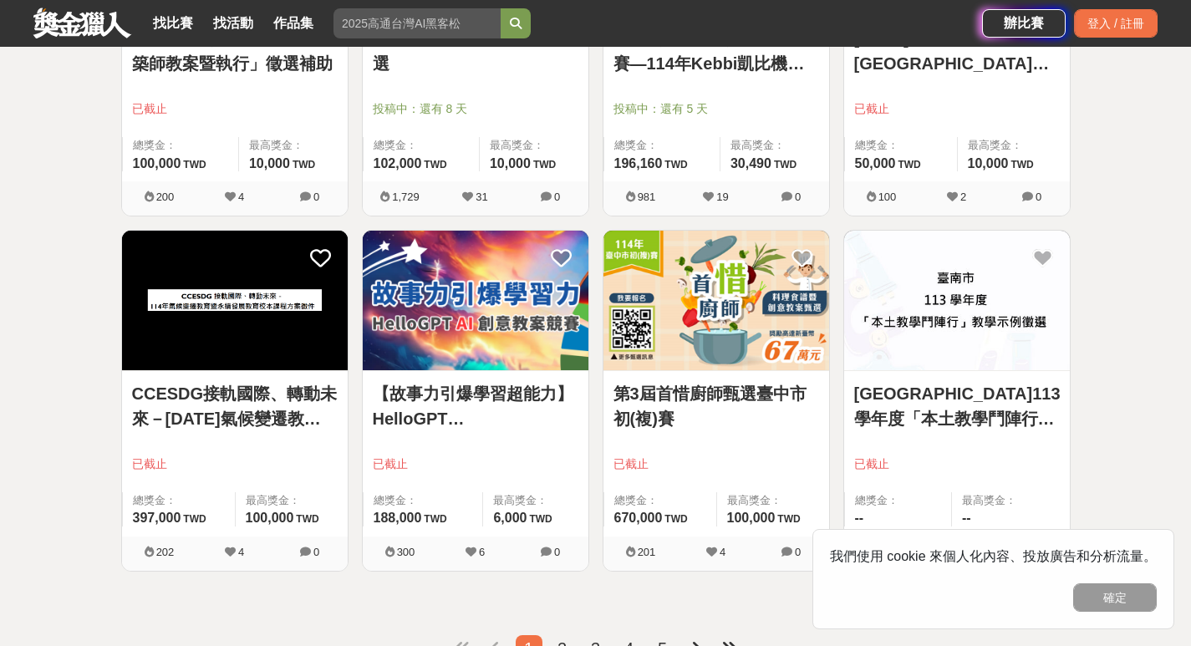
scroll to position [2115, 0]
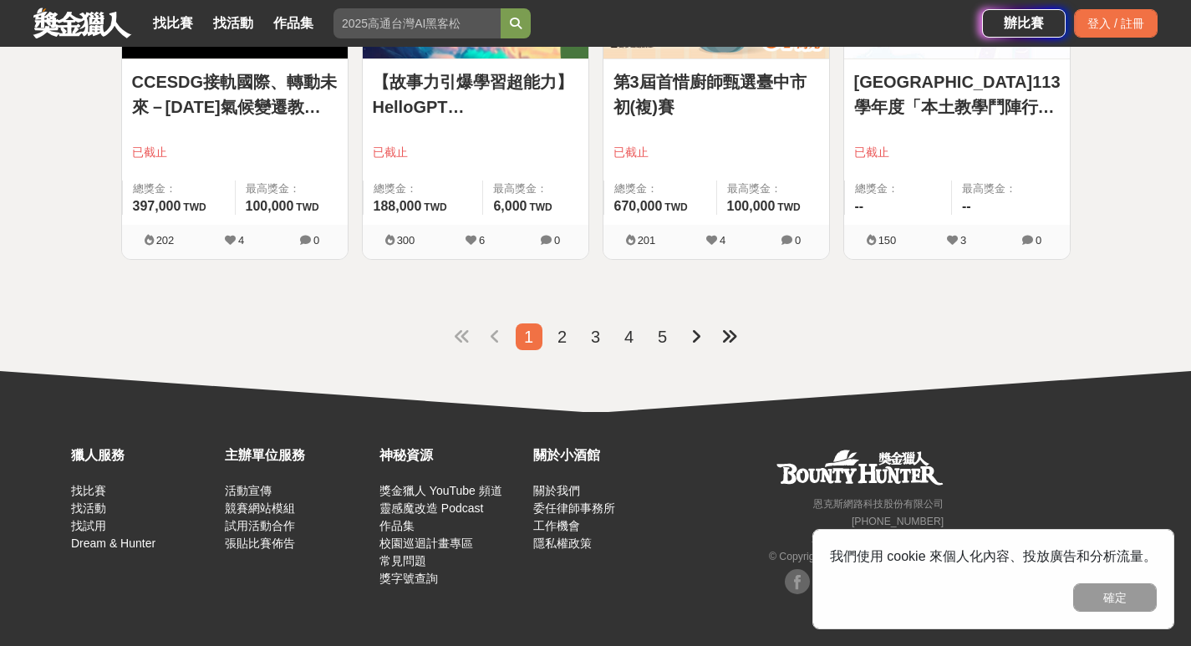
click at [569, 337] on li "2" at bounding box center [562, 336] width 27 height 27
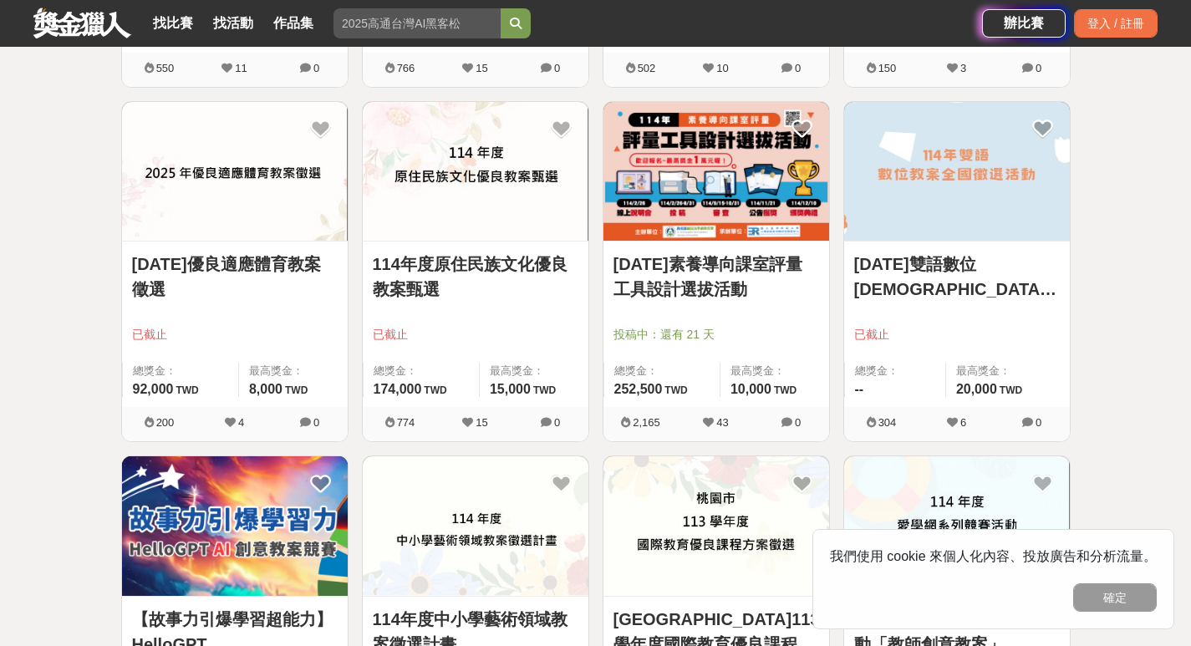
scroll to position [418, 0]
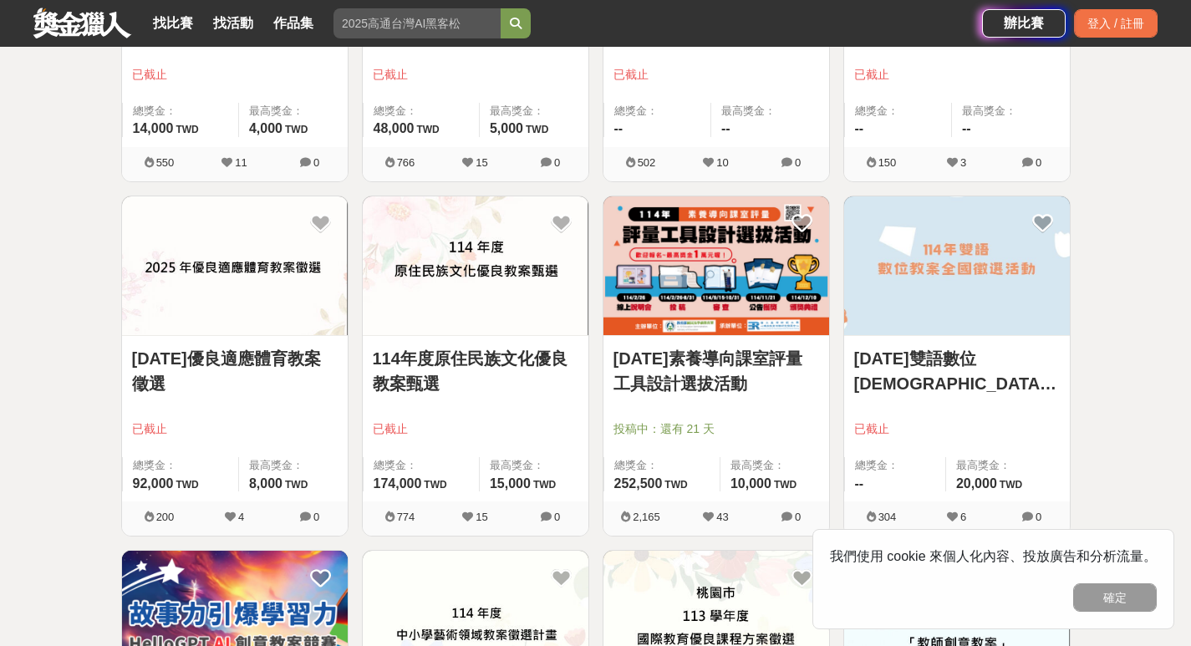
click at [691, 383] on link "[DATE]素養導向課室評量工具設計選拔活動" at bounding box center [716, 371] width 206 height 50
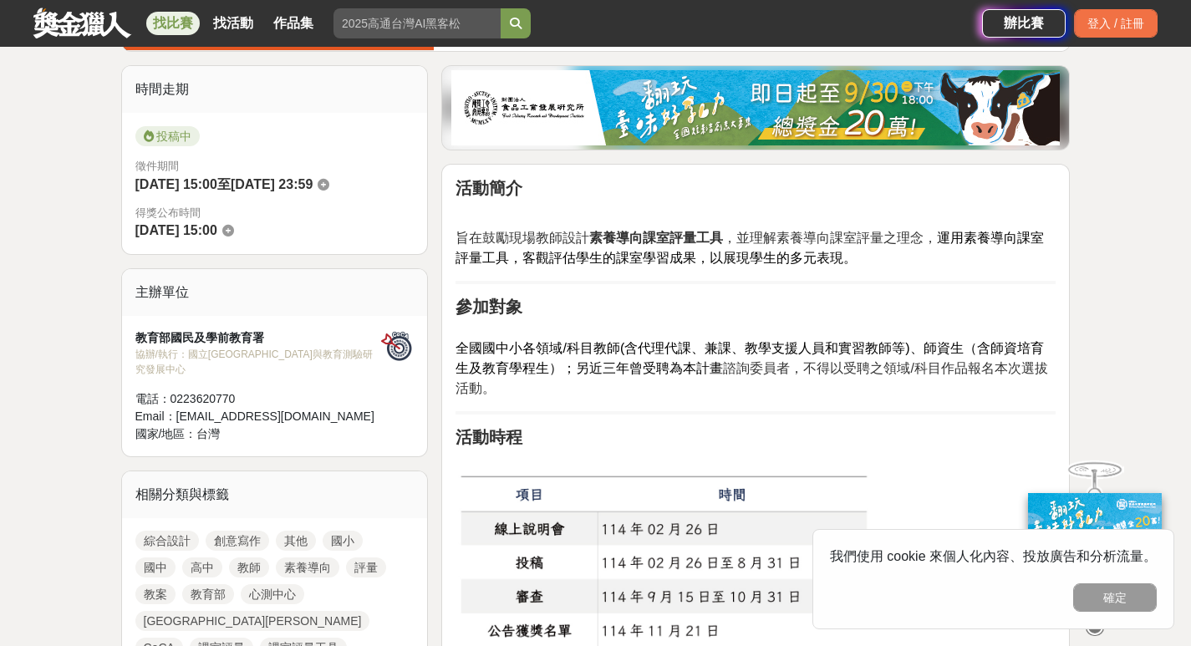
scroll to position [501, 0]
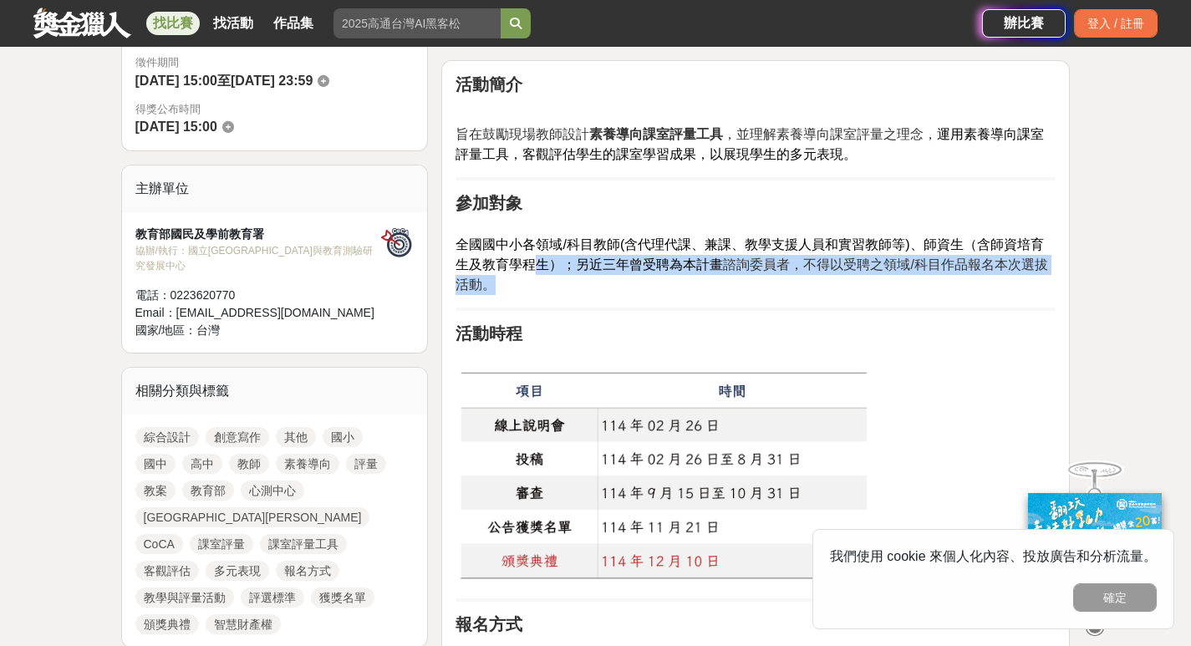
drag, startPoint x: 555, startPoint y: 267, endPoint x: 955, endPoint y: 276, distance: 399.6
click at [955, 276] on p "全國國中小各領域/科目教師(含代理代課、兼課、教學支援人員和實習教師等)、師資生（含師資培育生及教育學程生）；另近三年曾受聘為本計畫 諮詢委員者，不得以受聘之…" at bounding box center [756, 256] width 600 height 78
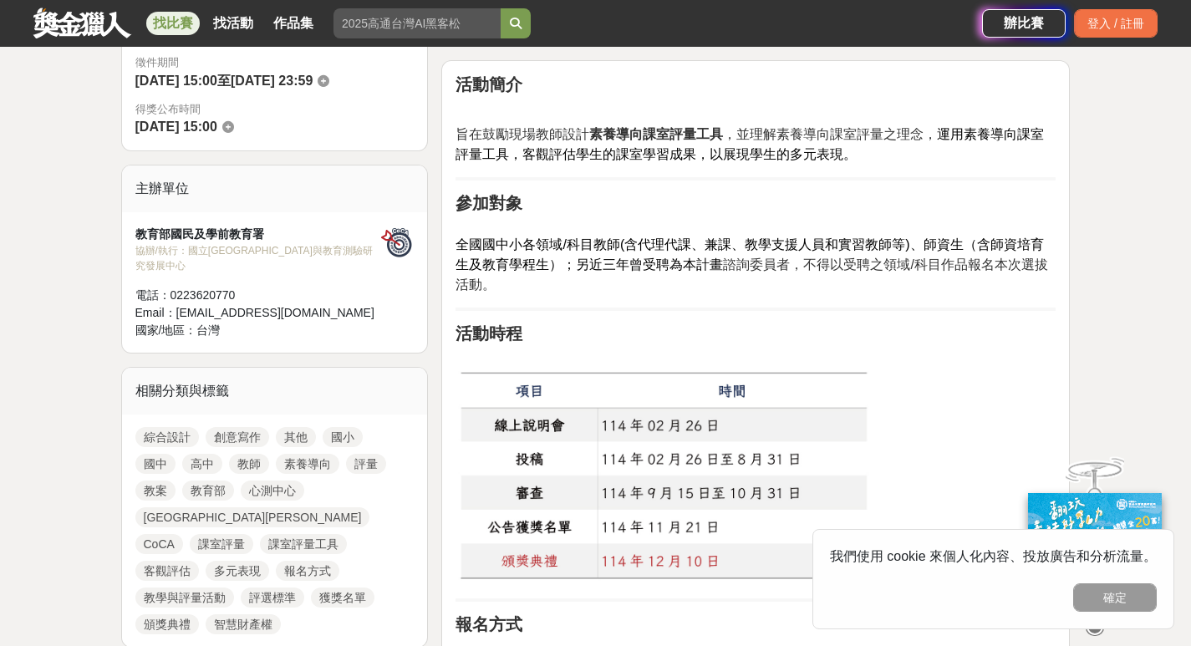
click at [989, 241] on span "全國國中小各領域/科目教師(含代理代課、兼課、教學支援人員和實習教師等)、師資生（含師資培育生及教育學程生）；另近三年曾受聘為本計畫" at bounding box center [750, 254] width 588 height 34
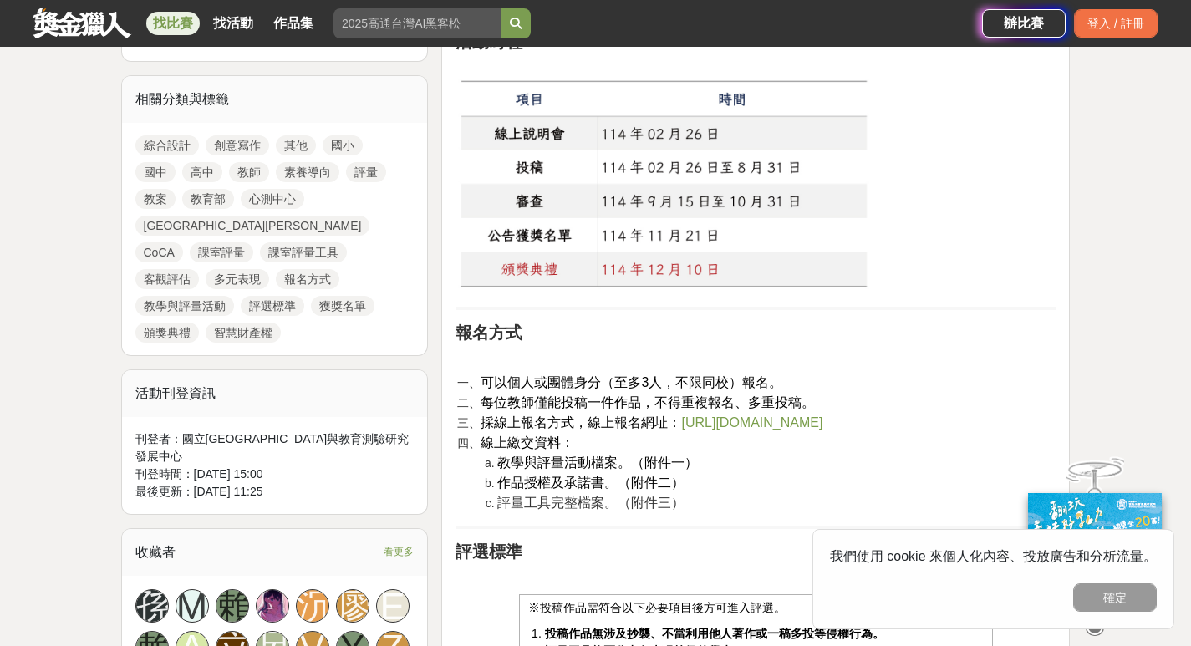
scroll to position [919, 0]
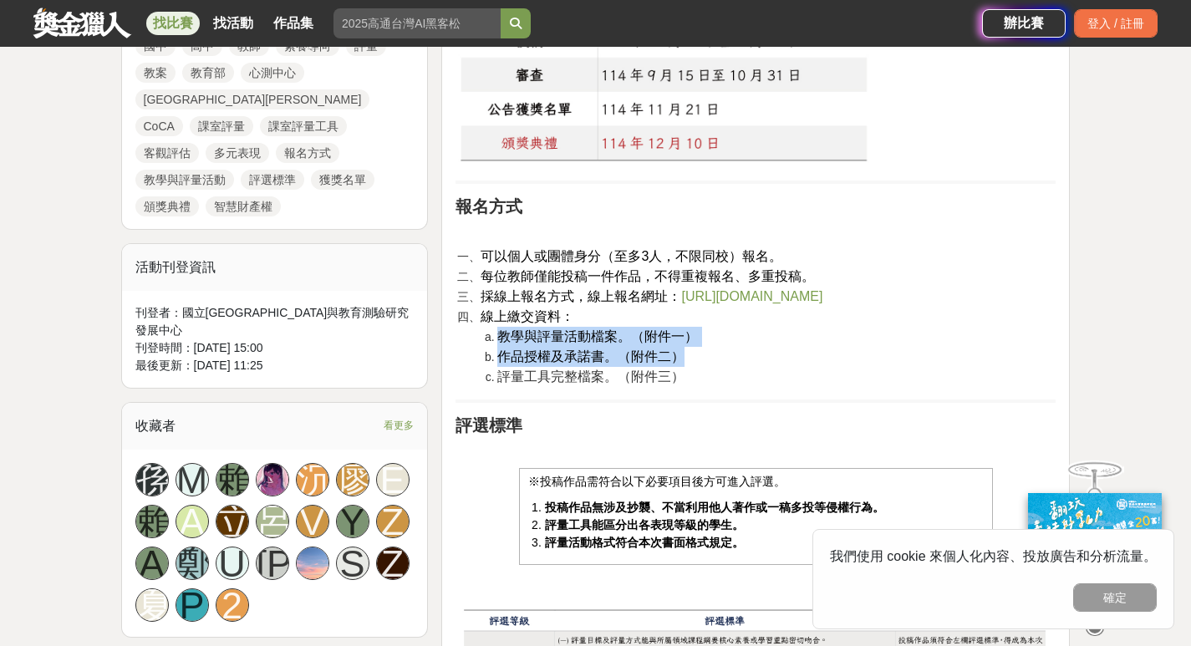
drag, startPoint x: 500, startPoint y: 336, endPoint x: 706, endPoint y: 362, distance: 208.1
click at [706, 362] on ol "教學與評量活動檔案。（附件一） 作品授權及承諾書。（附件二） 評量工具完整檔案。（附件三）" at bounding box center [768, 357] width 575 height 60
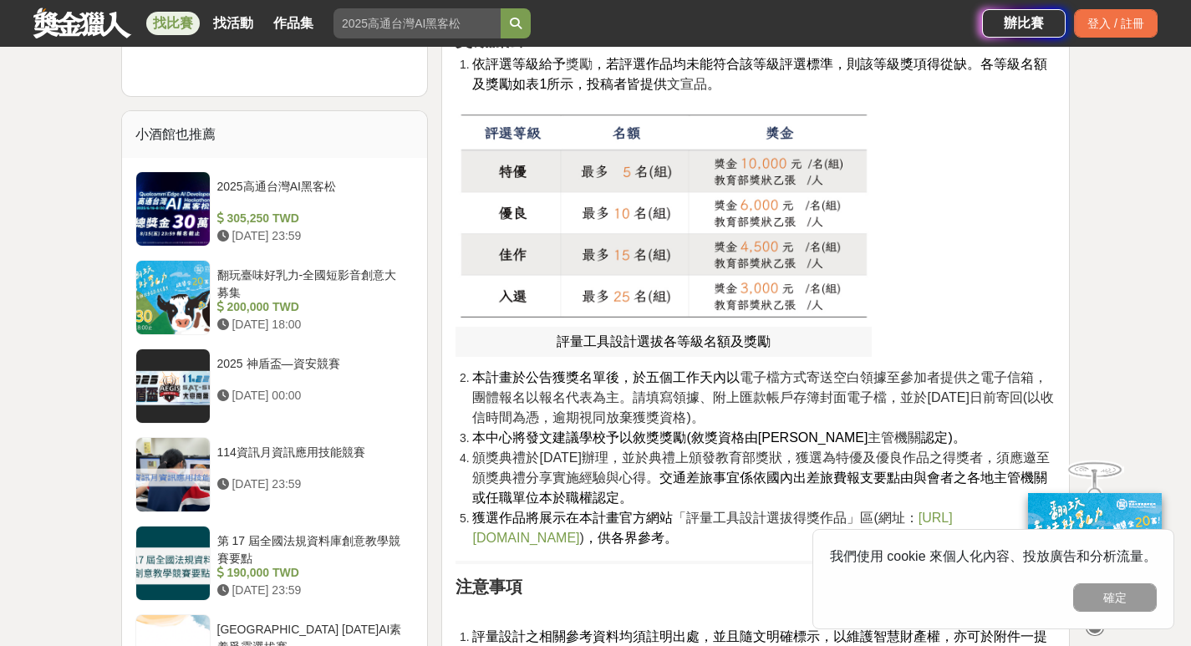
scroll to position [1922, 0]
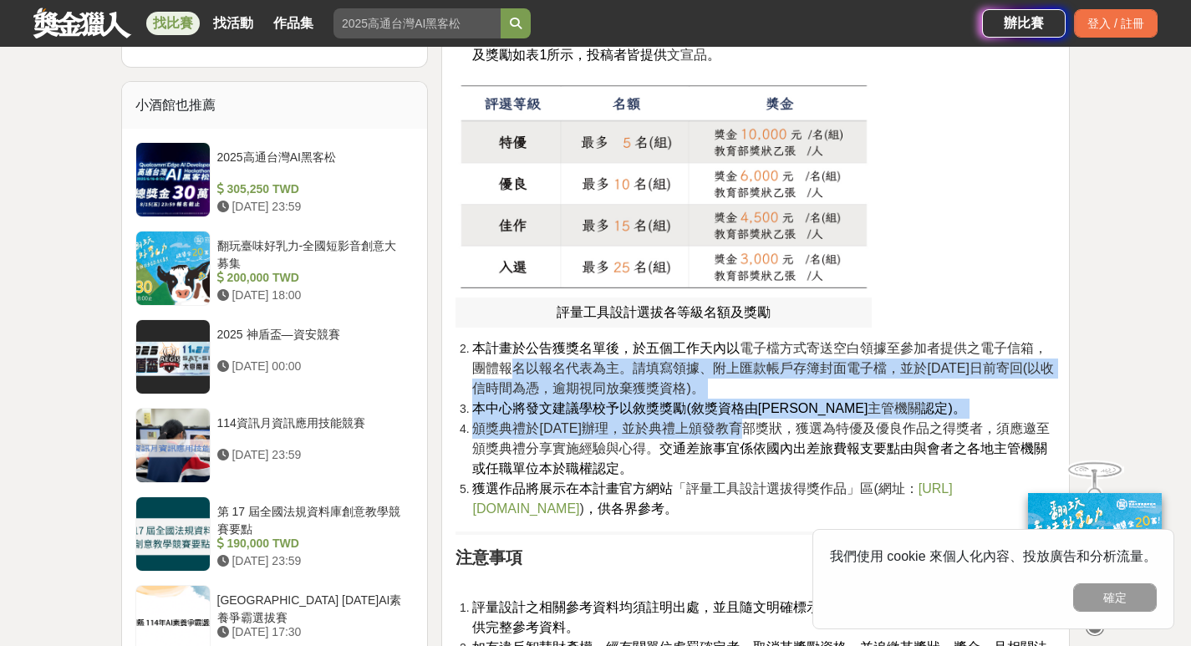
drag, startPoint x: 509, startPoint y: 376, endPoint x: 757, endPoint y: 428, distance: 253.6
click at [757, 425] on ol "本計畫於公告獲獎名單後，於五個工作天內以 電子檔方式寄送空白領據至參加者提供之電子信箱，團體報名以報名代表為主。請填寫領據、附上匯款帳戶存簿封面電子檔，並於[…" at bounding box center [756, 429] width 600 height 181
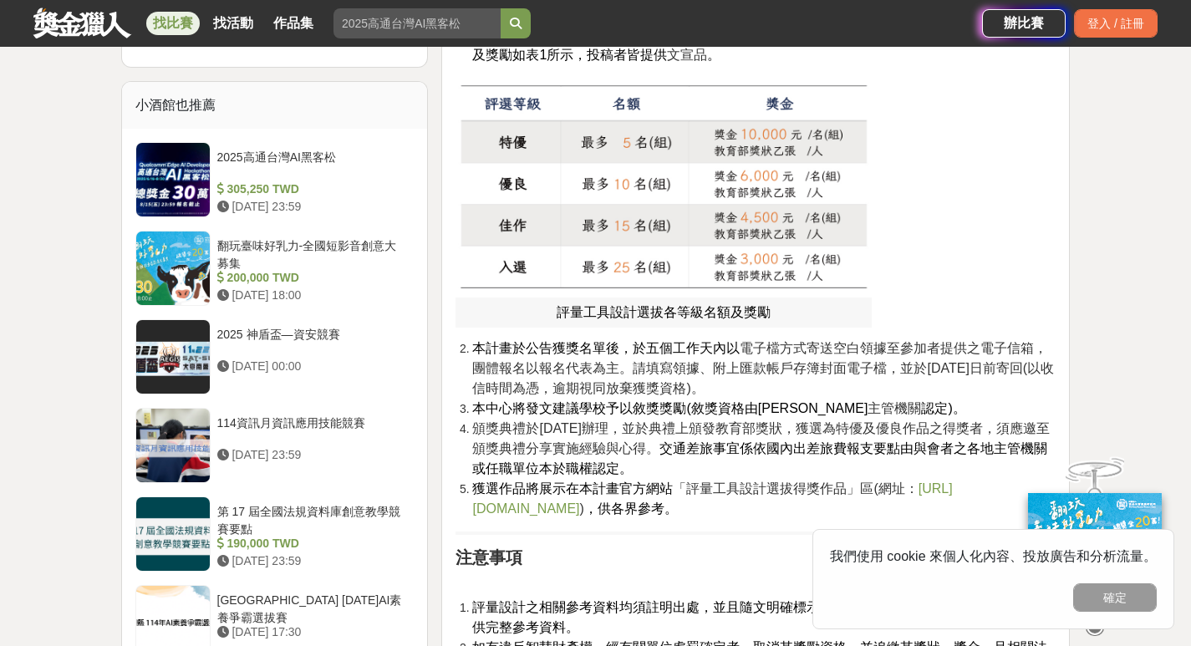
click at [695, 471] on li "頒獎典禮於[DATE]辦理，並於典禮上頒發教育部獎狀，獲選為特優及優良作品之得獎者，須應邀至頒獎典禮分享實施經驗與心得。 交通差旅事宜係依國內出差旅費報支要點…" at bounding box center [763, 449] width 583 height 60
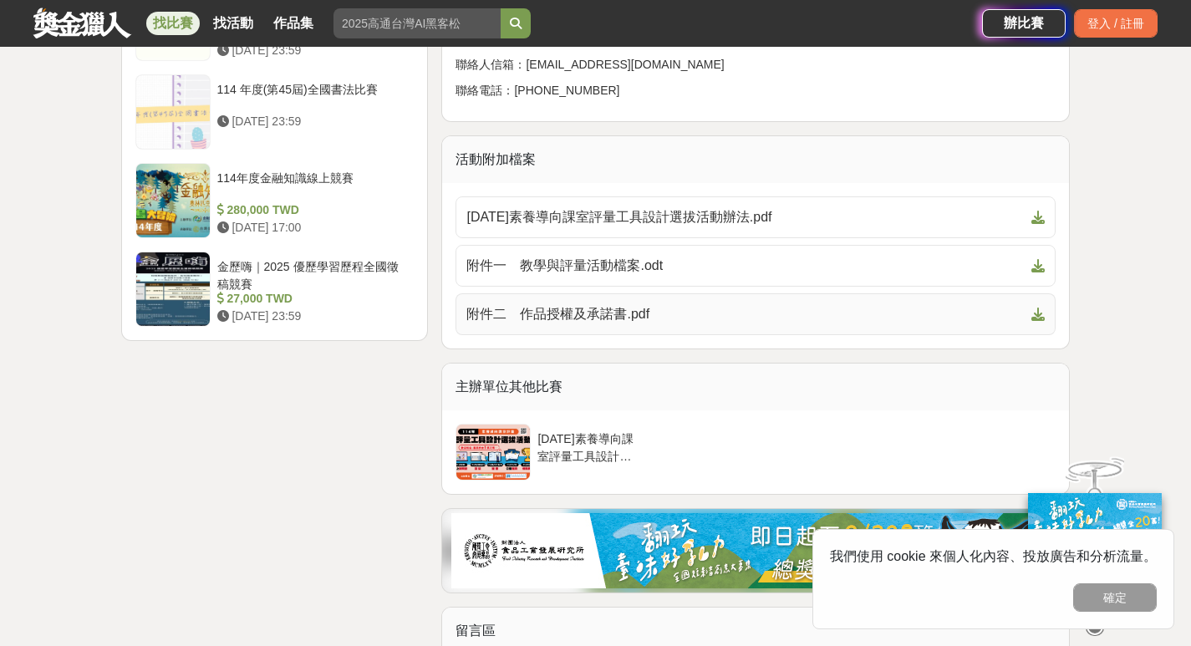
scroll to position [3161, 0]
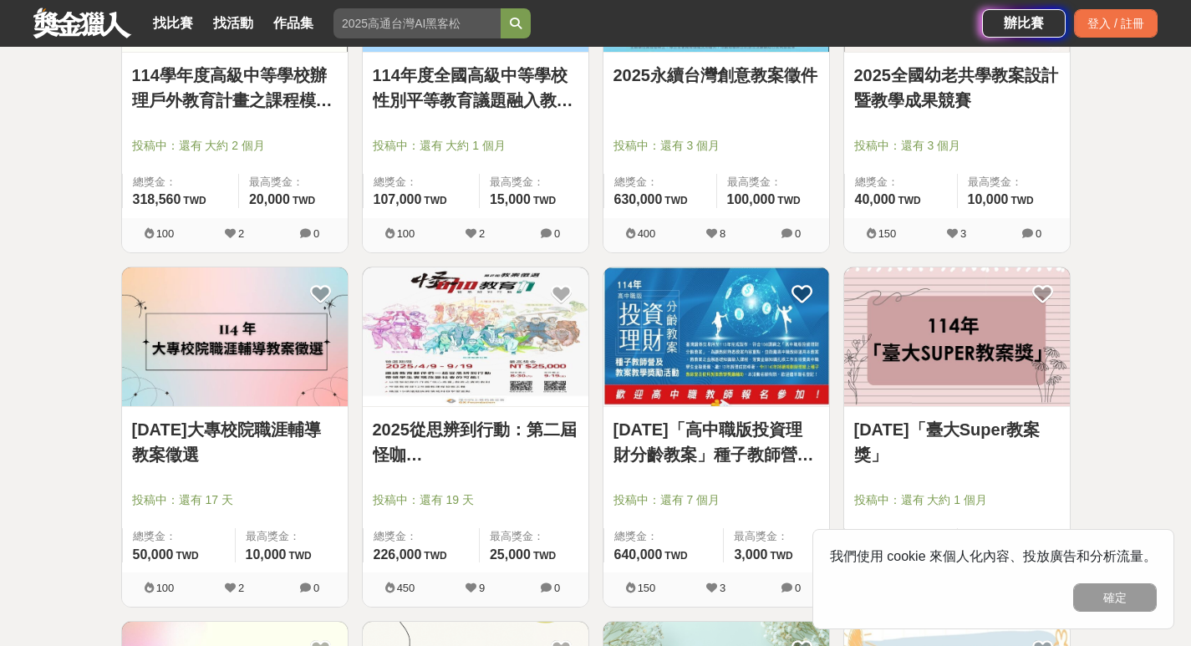
scroll to position [466, 0]
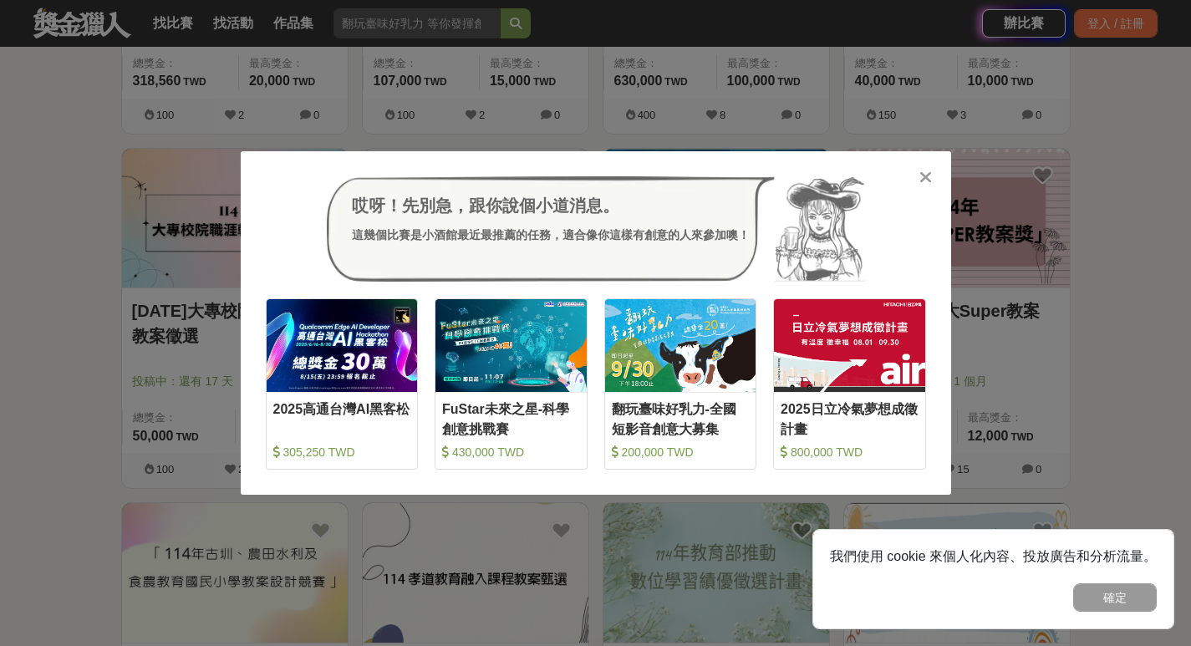
click at [927, 173] on icon at bounding box center [925, 177] width 13 height 17
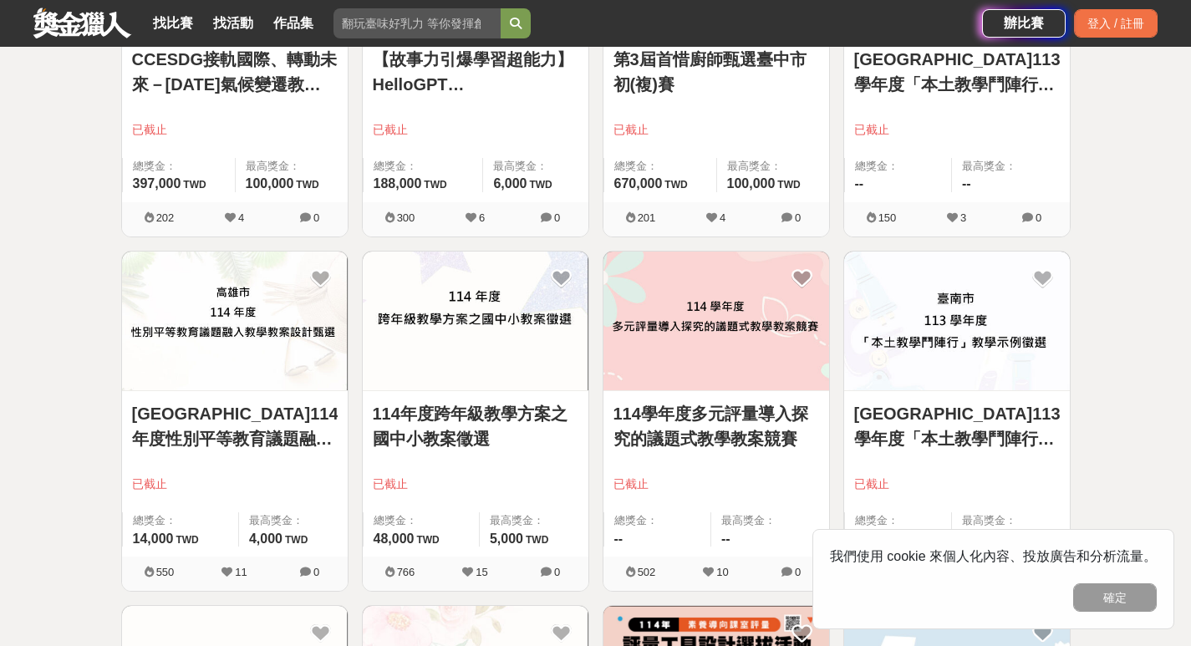
scroll to position [2722, 0]
